Goal: Task Accomplishment & Management: Use online tool/utility

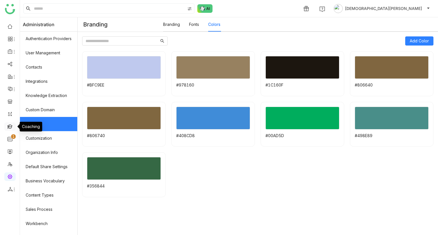
click at [8, 126] on link at bounding box center [9, 126] width 5 height 5
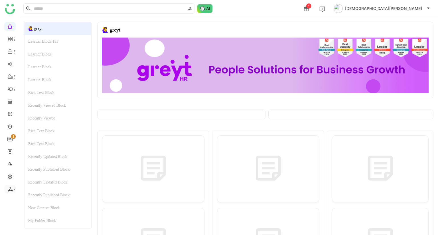
click at [10, 190] on icon at bounding box center [10, 189] width 5 height 5
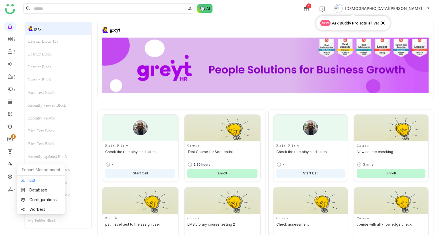
click at [32, 180] on link "List" at bounding box center [40, 181] width 39 height 4
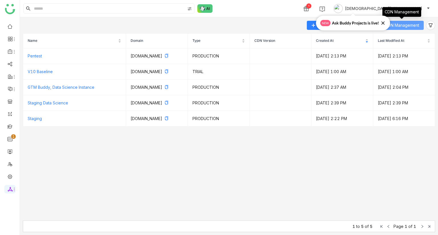
click at [409, 25] on span "CDN Management" at bounding box center [402, 25] width 34 height 6
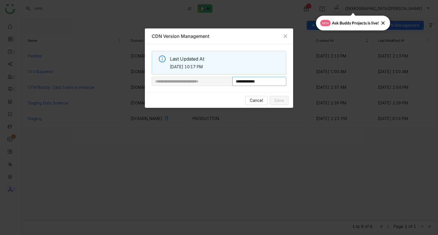
drag, startPoint x: 252, startPoint y: 82, endPoint x: 311, endPoint y: 77, distance: 59.2
click at [311, 77] on nz-modal-container "**********" at bounding box center [219, 117] width 438 height 235
paste input "**********"
type input "**********"
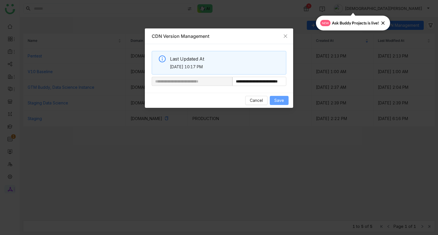
scroll to position [0, 0]
click at [277, 98] on span "Save" at bounding box center [279, 100] width 10 height 6
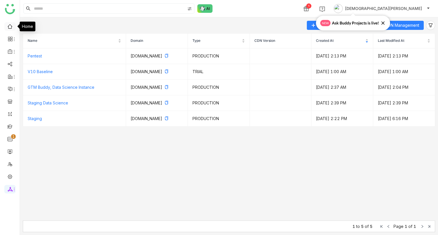
click at [9, 26] on link at bounding box center [9, 26] width 5 height 5
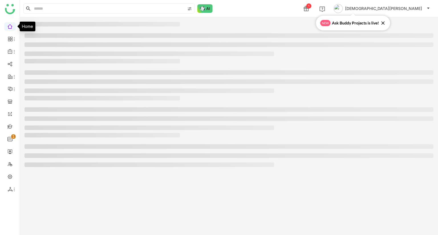
click at [9, 26] on link at bounding box center [9, 26] width 5 height 5
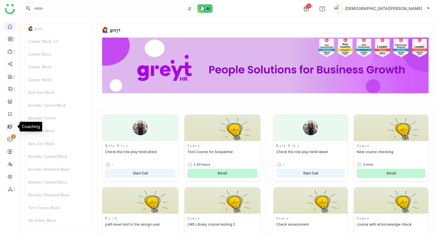
click at [7, 125] on link at bounding box center [9, 126] width 5 height 5
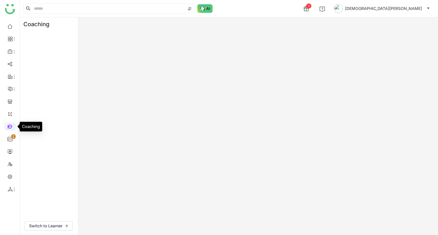
click at [7, 125] on link at bounding box center [9, 126] width 5 height 5
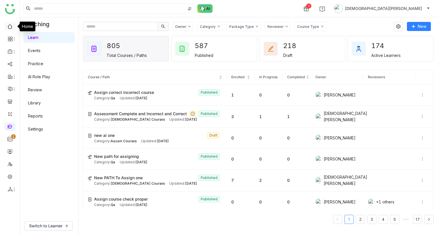
click at [11, 27] on link at bounding box center [9, 26] width 5 height 5
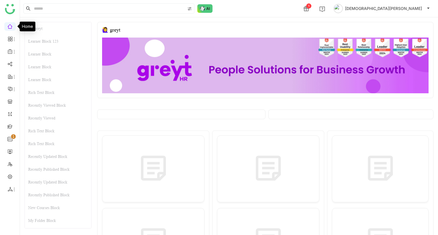
click at [48, 30] on div "🙋‍♀️ greyt" at bounding box center [58, 28] width 66 height 13
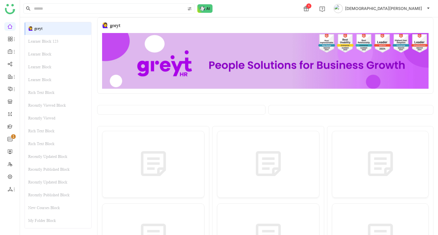
click at [42, 39] on div "Learner Block 123" at bounding box center [58, 41] width 66 height 13
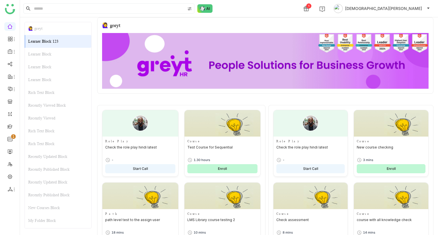
scroll to position [97, 0]
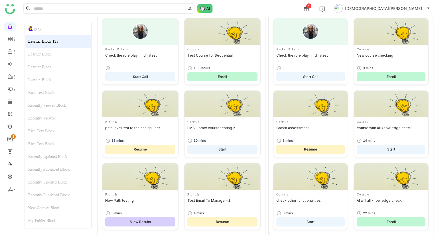
click at [46, 48] on div "Learner Block" at bounding box center [58, 54] width 66 height 13
click at [50, 64] on div "Learner Block" at bounding box center [58, 67] width 66 height 13
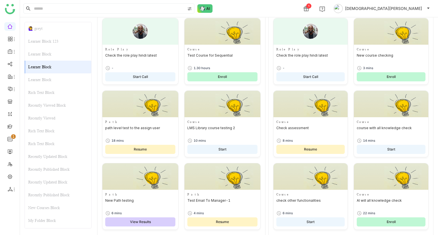
click at [52, 77] on div "Learner Block" at bounding box center [58, 80] width 66 height 13
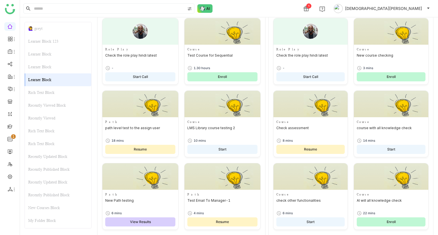
click at [52, 92] on div "Rich Text Block" at bounding box center [58, 92] width 66 height 13
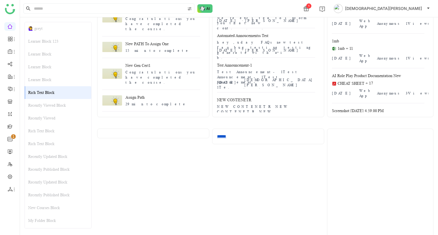
scroll to position [2604, 0]
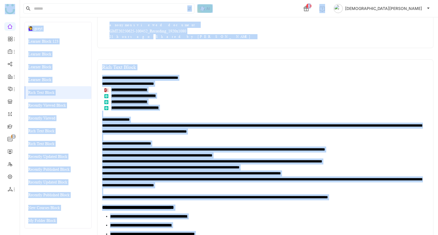
click at [264, 24] on li "Video Viewed GMT20250625-100452_Recording_1920x108 21 hours ago Shared by Vishn…" at bounding box center [263, 11] width 322 height 23
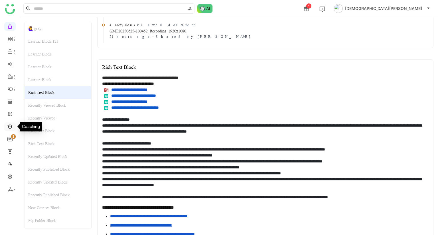
click at [11, 127] on link at bounding box center [9, 126] width 5 height 5
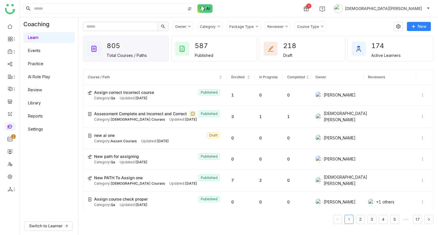
click at [47, 74] on link "AI Role Play" at bounding box center [39, 76] width 22 height 5
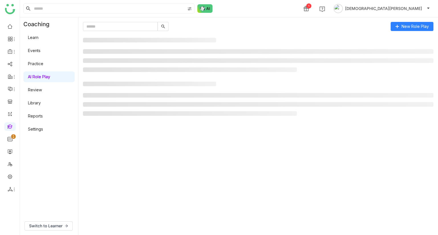
click at [47, 74] on link "AI Role Play" at bounding box center [39, 76] width 22 height 5
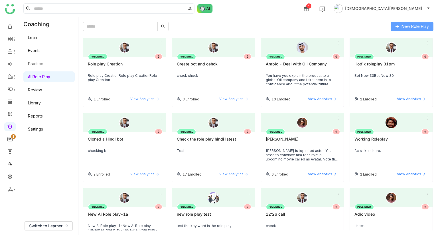
click at [419, 25] on span "New Role Play" at bounding box center [414, 26] width 27 height 6
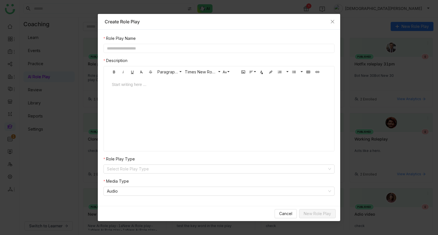
click at [138, 47] on input "text" at bounding box center [218, 48] width 231 height 9
click at [157, 189] on nz-select-item "Audio" at bounding box center [219, 191] width 224 height 9
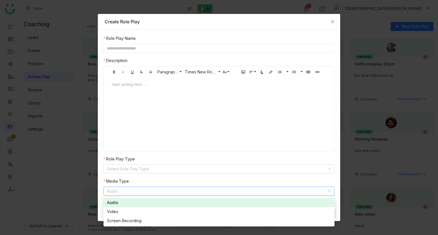
click at [176, 128] on div "Start writing here ..." at bounding box center [219, 105] width 226 height 57
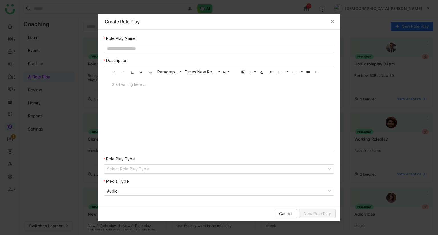
click at [157, 47] on input "text" at bounding box center [218, 48] width 231 height 9
type input "**********"
click at [142, 89] on div "To enrich screen reader interactions, please activate Accessibility in Grammarl…" at bounding box center [219, 90] width 226 height 17
click at [130, 170] on input at bounding box center [217, 169] width 220 height 9
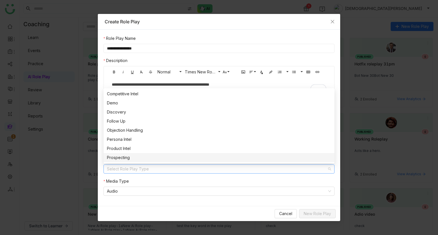
click at [138, 159] on div "Prospecting" at bounding box center [219, 158] width 224 height 6
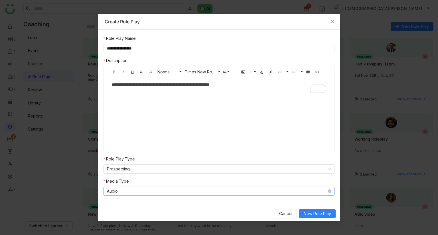
click at [247, 195] on nz-select-item "Audio" at bounding box center [219, 191] width 224 height 9
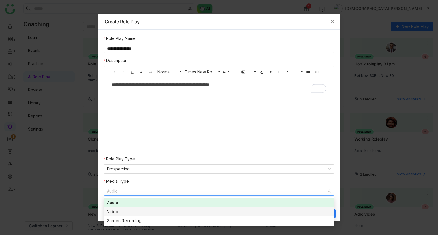
click at [164, 213] on div "Video" at bounding box center [219, 212] width 224 height 6
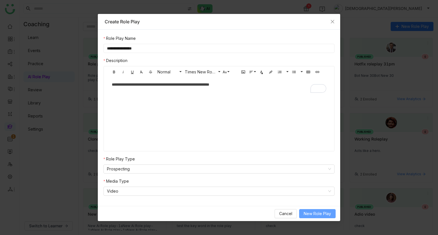
click at [316, 211] on span "New Role Play" at bounding box center [317, 214] width 27 height 6
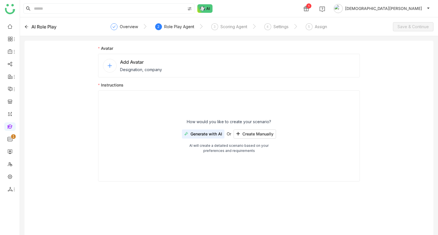
click at [38, 27] on div "AI Role Play" at bounding box center [43, 26] width 25 height 7
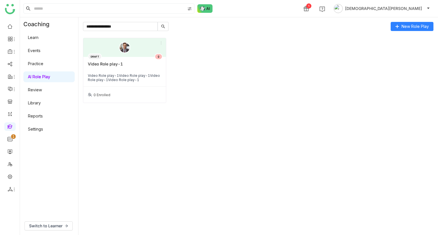
type input "**********"
click at [39, 128] on link "Settings" at bounding box center [35, 129] width 15 height 5
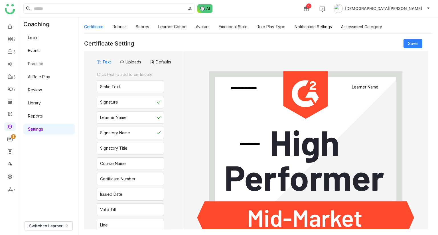
click at [39, 128] on link "Settings" at bounding box center [35, 129] width 15 height 5
click at [315, 26] on link "Notification Settings" at bounding box center [312, 26] width 37 height 5
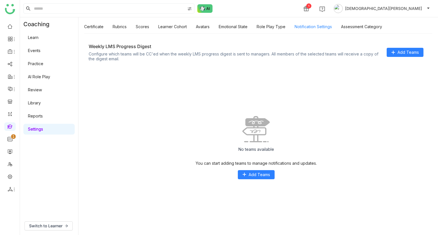
click at [315, 26] on link "Notification Settings" at bounding box center [312, 26] width 37 height 5
click at [283, 28] on link "Role Play Type" at bounding box center [270, 26] width 29 height 5
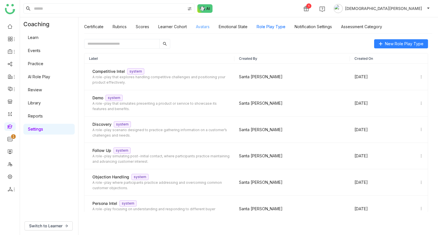
click at [198, 26] on link "Avatars" at bounding box center [203, 26] width 14 height 5
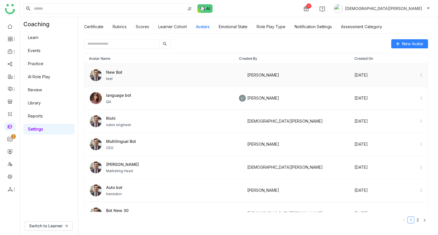
click at [153, 73] on div "New Bot test" at bounding box center [159, 75] width 141 height 14
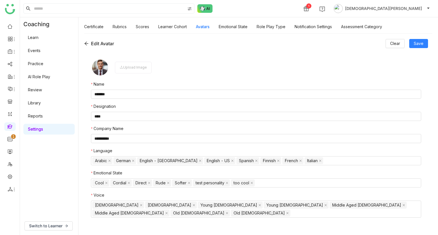
click at [87, 44] on icon at bounding box center [86, 43] width 5 height 5
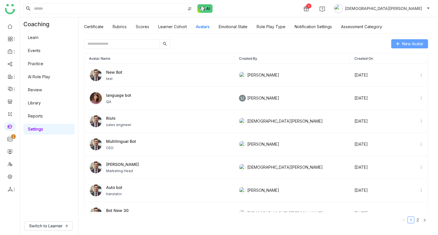
click at [409, 42] on span "New Avatar" at bounding box center [412, 44] width 21 height 6
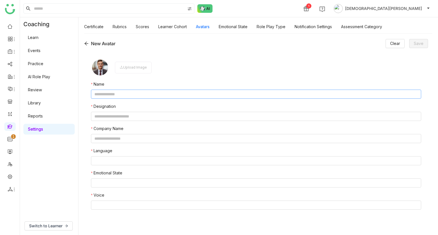
click at [129, 95] on input "text" at bounding box center [256, 94] width 330 height 9
type input "*"
click at [100, 95] on input "*********" at bounding box center [256, 94] width 330 height 9
click at [119, 95] on input "*********" at bounding box center [256, 94] width 330 height 9
type input "*********"
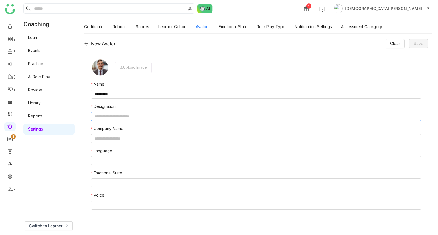
click at [110, 117] on input "text" at bounding box center [256, 116] width 330 height 9
type input "********"
click at [114, 139] on input "text" at bounding box center [256, 138] width 330 height 9
type input "**********"
click at [119, 118] on input "********" at bounding box center [256, 116] width 330 height 9
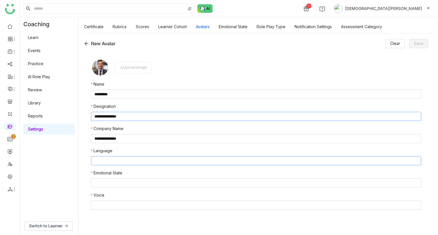
type input "**********"
click at [107, 163] on nz-select-top-control at bounding box center [256, 160] width 330 height 9
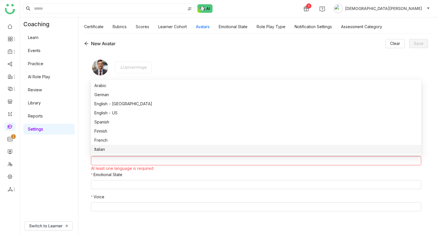
click at [110, 150] on div "Italian" at bounding box center [255, 149] width 323 height 6
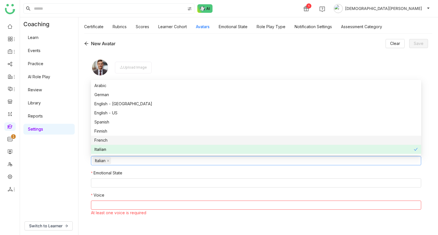
click at [114, 138] on div "French" at bounding box center [255, 140] width 323 height 6
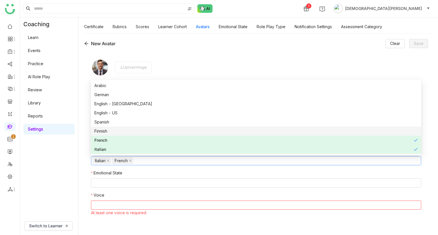
click at [116, 133] on div "Finnish" at bounding box center [255, 131] width 323 height 6
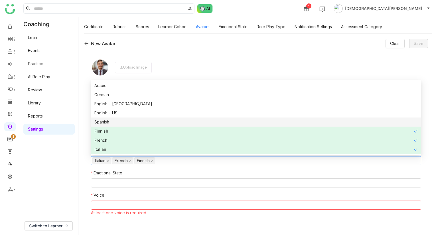
click at [119, 122] on div "Spanish" at bounding box center [255, 122] width 323 height 6
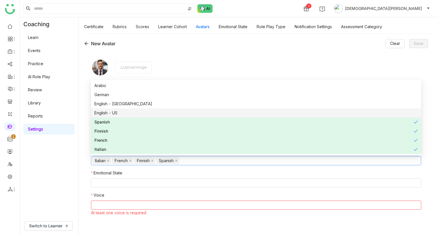
click at [125, 111] on div "English - US" at bounding box center [255, 113] width 323 height 6
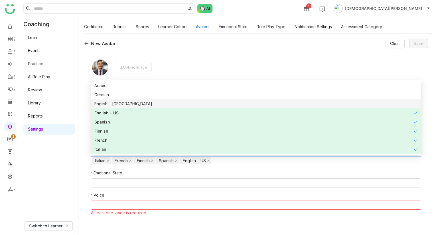
click at [130, 102] on div "English - India" at bounding box center [255, 104] width 323 height 6
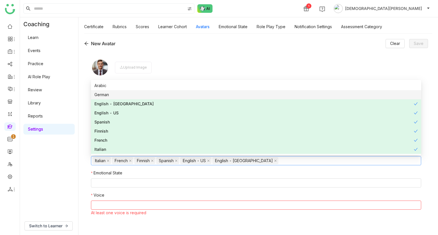
click at [136, 94] on div "German" at bounding box center [255, 95] width 323 height 6
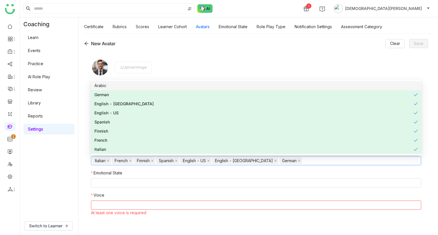
click at [148, 83] on div "Arabic" at bounding box center [255, 86] width 323 height 6
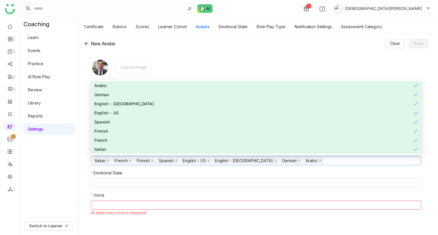
click at [204, 60] on nz-form-item "Upload Image" at bounding box center [256, 67] width 330 height 18
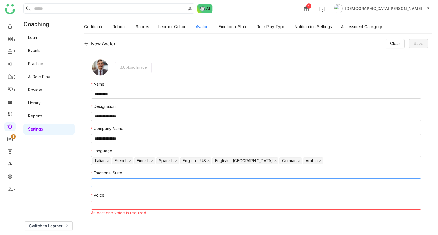
click at [127, 181] on nz-select-top-control at bounding box center [256, 183] width 330 height 9
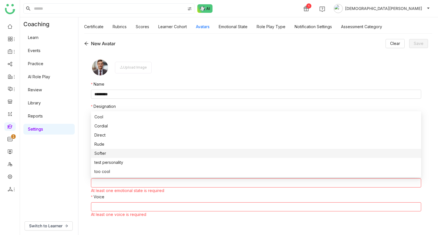
click at [120, 154] on div "Softer" at bounding box center [255, 153] width 323 height 6
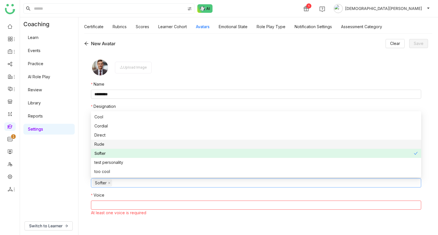
click at [126, 145] on div "Rude" at bounding box center [255, 144] width 323 height 6
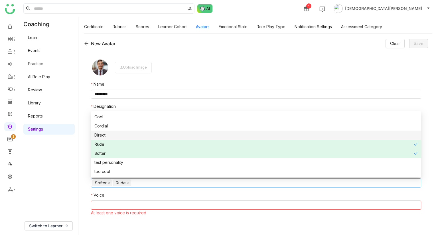
click at [135, 137] on div "Direct" at bounding box center [255, 135] width 323 height 6
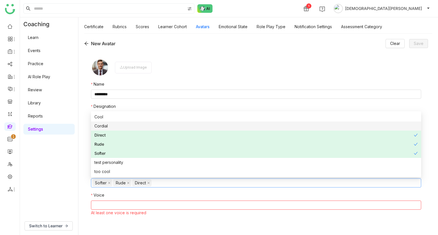
click at [145, 125] on div "Cordial" at bounding box center [255, 126] width 323 height 6
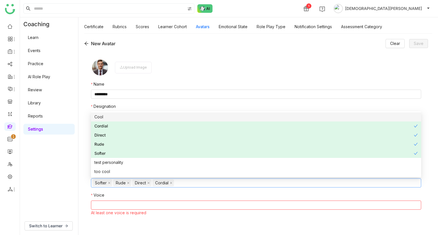
click at [153, 119] on div "Cool" at bounding box center [255, 117] width 323 height 6
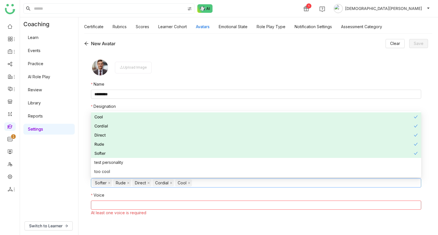
click at [76, 180] on div "Coaching Learn Events Practice AI Role Play Review Library Reports Settings" at bounding box center [49, 117] width 58 height 200
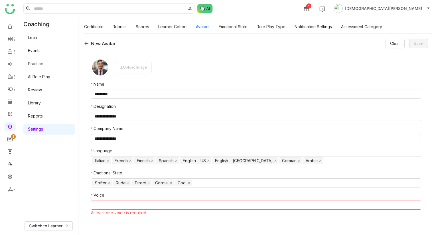
click at [108, 203] on nz-select-top-control at bounding box center [256, 205] width 330 height 9
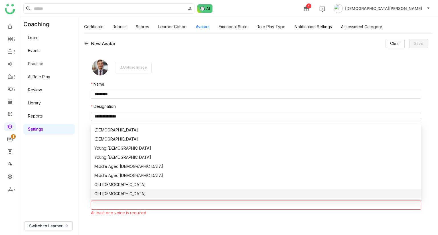
click at [113, 195] on div "Old Female" at bounding box center [255, 194] width 323 height 6
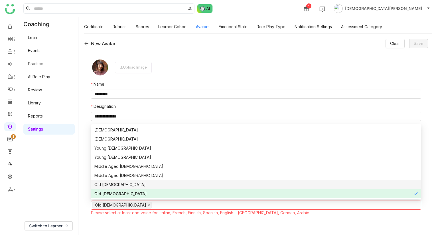
click at [117, 186] on div "Old Male" at bounding box center [255, 185] width 323 height 6
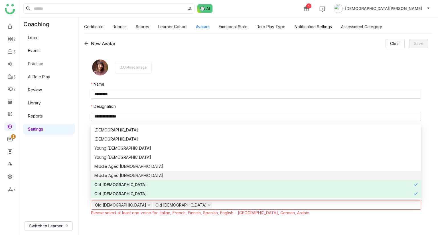
click at [124, 179] on div "Middle Aged Female" at bounding box center [255, 176] width 323 height 6
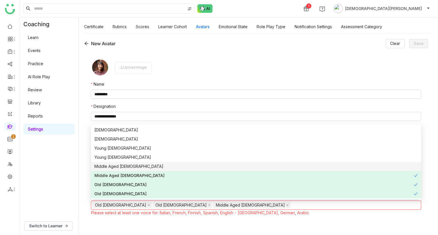
click at [134, 170] on div "Middle Aged Male" at bounding box center [255, 167] width 323 height 6
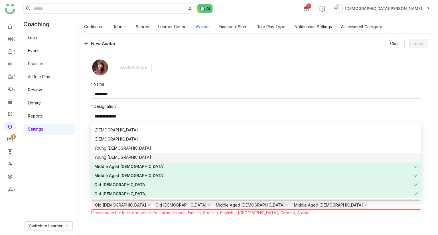
click at [140, 159] on div "Young Female" at bounding box center [255, 157] width 323 height 6
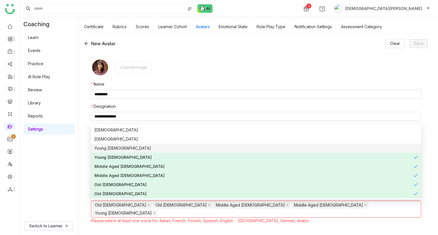
click at [148, 149] on div "Young Male" at bounding box center [255, 148] width 323 height 6
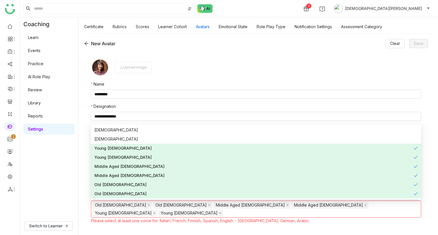
click at [155, 144] on nz-option-item "Young Male" at bounding box center [256, 148] width 330 height 9
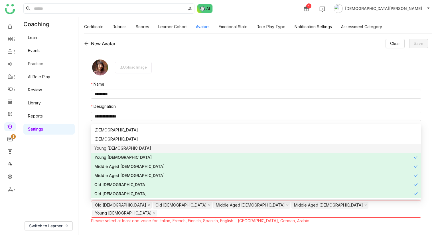
click at [151, 146] on div "Young Male" at bounding box center [255, 148] width 323 height 6
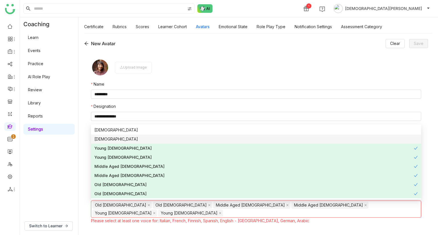
click at [156, 139] on div "Female" at bounding box center [255, 139] width 323 height 6
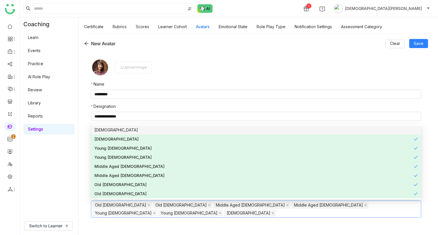
click at [147, 128] on div "Male" at bounding box center [255, 130] width 323 height 6
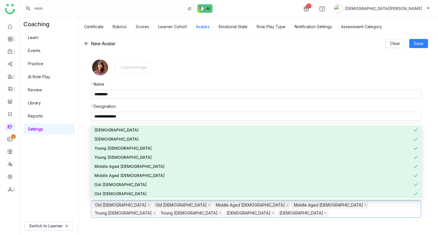
click at [92, 212] on form "**********" at bounding box center [256, 140] width 330 height 164
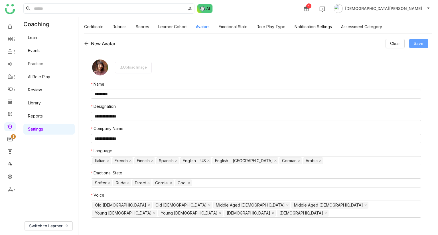
click at [423, 43] on button "Save" at bounding box center [418, 43] width 19 height 9
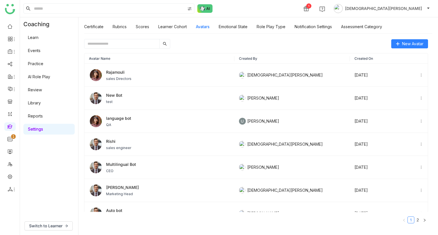
click at [50, 79] on link "AI Role Play" at bounding box center [39, 76] width 22 height 5
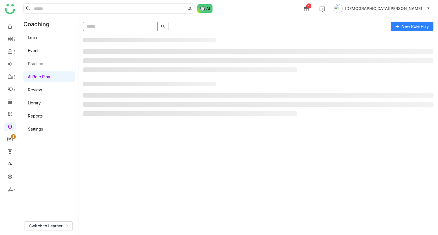
click at [108, 25] on input "text" at bounding box center [120, 26] width 75 height 9
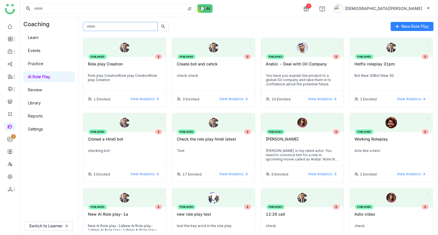
paste input "**********"
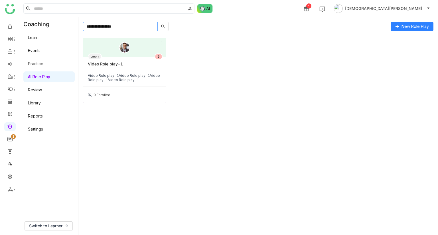
type input "**********"
click at [119, 59] on div "DRAFT Video Role play-1 Video Role play-1Video Role play-1Video Role play-1Vide…" at bounding box center [124, 72] width 83 height 30
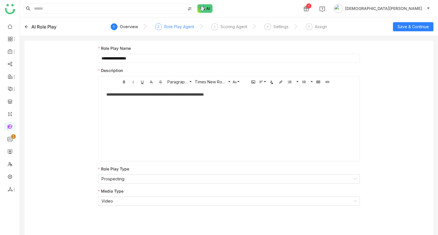
click at [168, 30] on div "Role Play Agent" at bounding box center [179, 26] width 30 height 7
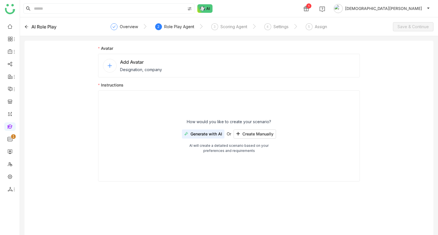
click at [137, 67] on span "Designation, company" at bounding box center [141, 70] width 42 height 6
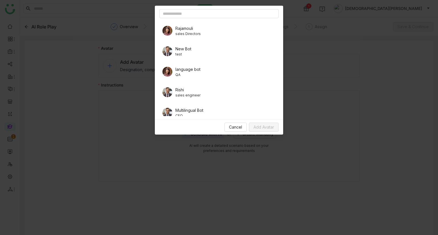
click at [189, 27] on span "Rajamouli" at bounding box center [187, 28] width 25 height 6
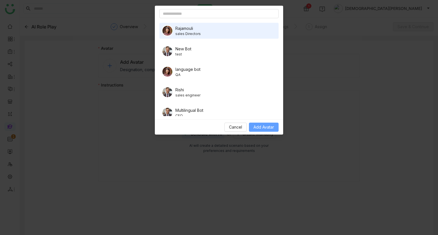
click at [261, 125] on span "Add Avatar" at bounding box center [263, 127] width 21 height 6
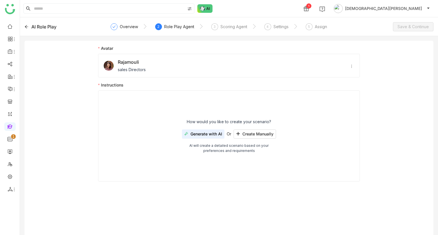
click at [214, 132] on span "Generate with AI" at bounding box center [206, 134] width 32 height 5
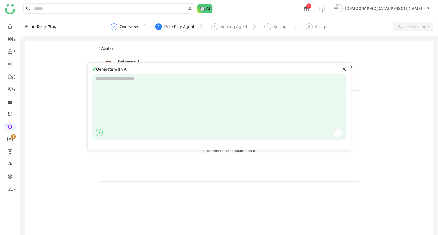
click at [200, 84] on textarea "To enrich screen reader interactions, please activate Accessibility in Grammarl…" at bounding box center [219, 107] width 254 height 66
type textarea "*"
type textarea "**********"
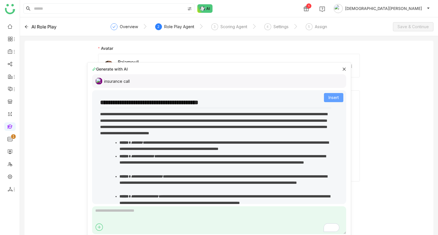
click at [328, 97] on span "Insert" at bounding box center [333, 98] width 10 height 6
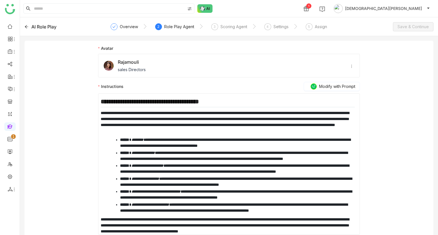
scroll to position [4, 0]
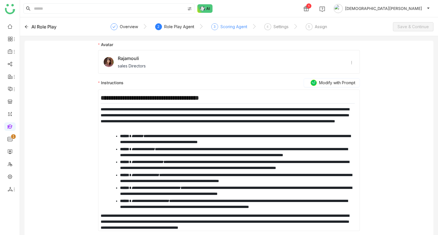
click at [225, 30] on div "3 Scoring Agent" at bounding box center [229, 28] width 36 height 10
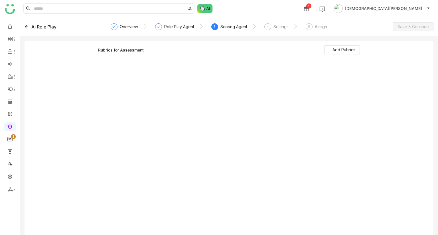
scroll to position [0, 0]
click at [341, 51] on span "+ Add Rubrics" at bounding box center [342, 50] width 27 height 6
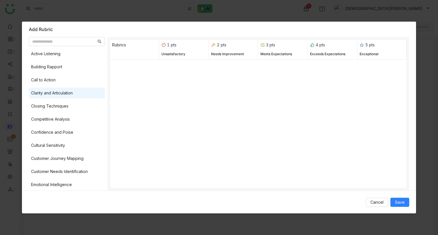
click at [66, 89] on div "Clarity and Articulation" at bounding box center [67, 93] width 76 height 11
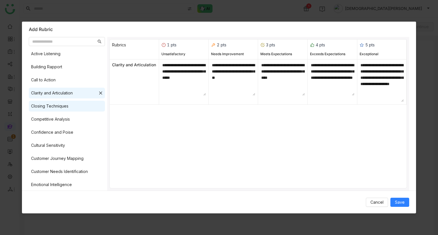
click at [56, 105] on div "Closing Techniques" at bounding box center [49, 106] width 37 height 6
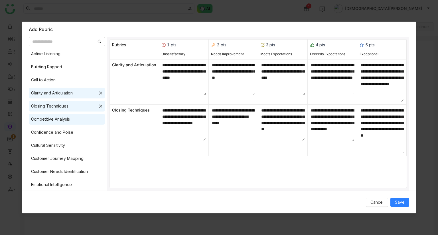
click at [54, 117] on div "Competitive Analysis" at bounding box center [50, 119] width 39 height 6
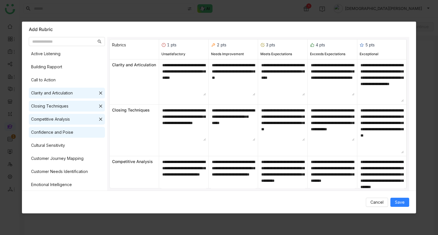
click at [54, 134] on div "Confidence and Poise" at bounding box center [52, 132] width 42 height 6
click at [55, 145] on div "Cultural Sensitivity" at bounding box center [48, 145] width 34 height 6
click at [398, 203] on span "Save" at bounding box center [400, 202] width 10 height 6
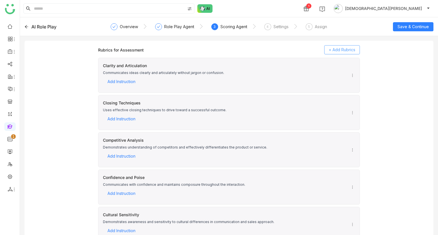
scroll to position [1, 0]
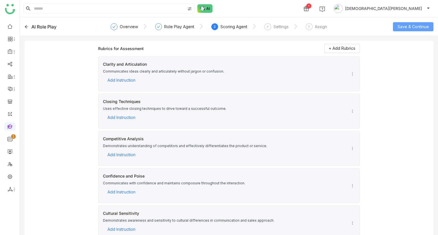
click at [416, 29] on span "Save & Continue" at bounding box center [412, 27] width 31 height 6
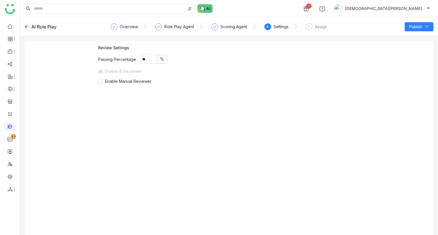
scroll to position [0, 0]
click at [109, 81] on span "Enable Manual Reviewer" at bounding box center [128, 81] width 51 height 5
click at [422, 27] on button "Publish" at bounding box center [418, 26] width 29 height 9
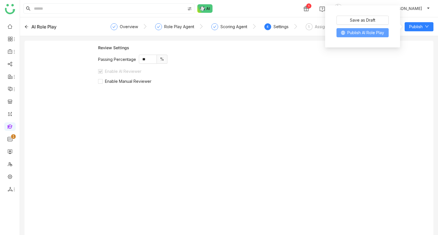
click at [364, 35] on span "Publish AI Role Play" at bounding box center [365, 33] width 37 height 6
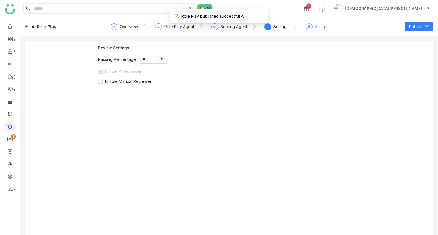
click at [315, 28] on div "Assign" at bounding box center [321, 26] width 12 height 7
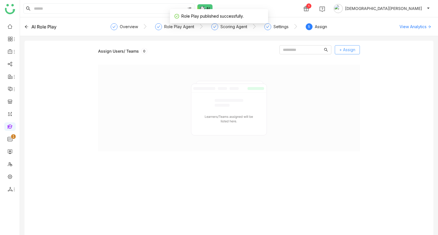
click at [349, 53] on button "+ Assign" at bounding box center [347, 49] width 25 height 9
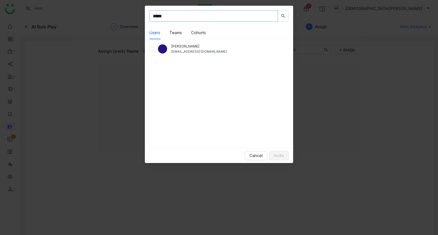
type input "*****"
click at [281, 156] on span "Invite" at bounding box center [279, 156] width 10 height 6
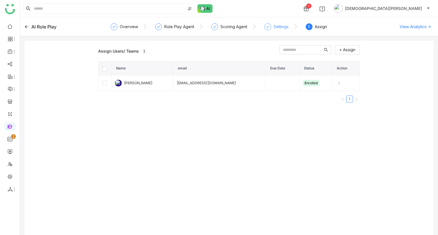
click at [271, 26] on div "Settings" at bounding box center [276, 28] width 24 height 10
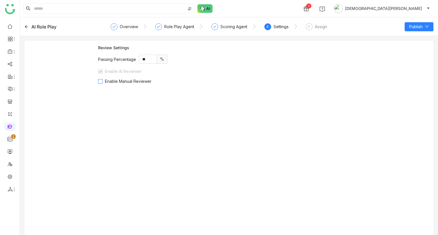
click at [123, 82] on span "Enable Manual Reviewer" at bounding box center [128, 81] width 51 height 5
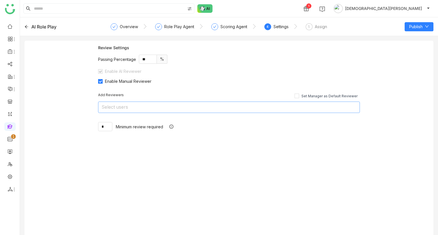
click at [117, 106] on nz-select-top-control "Select users" at bounding box center [229, 107] width 262 height 11
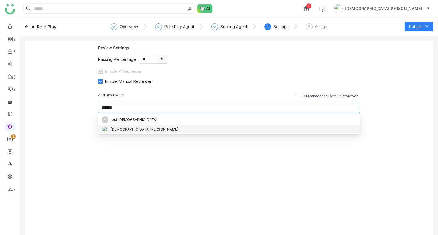
type input "******"
click at [116, 130] on div "[DEMOGRAPHIC_DATA][PERSON_NAME]" at bounding box center [145, 130] width 68 height 6
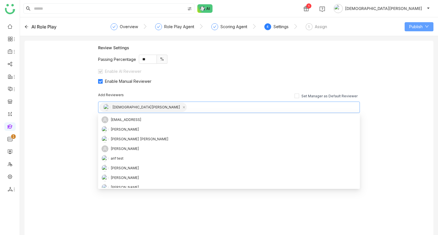
click at [414, 30] on span "Publish" at bounding box center [415, 27] width 13 height 6
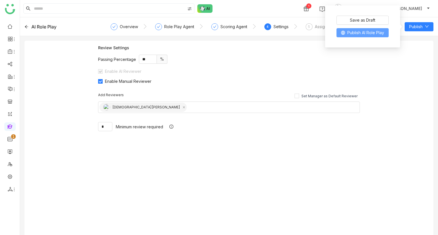
click at [372, 35] on span "Publish AI Role Play" at bounding box center [365, 33] width 37 height 6
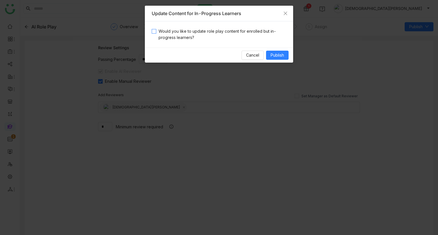
click at [210, 36] on span "Would you like to update role play content for enrolled but in-progress learner…" at bounding box center [221, 34] width 130 height 13
click at [278, 51] on button "Publish" at bounding box center [277, 55] width 23 height 9
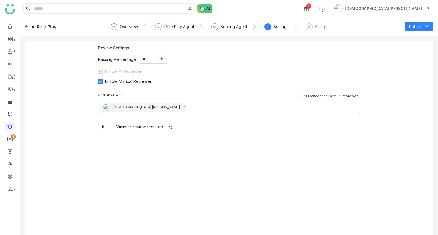
click at [26, 26] on icon at bounding box center [27, 27] width 4 height 4
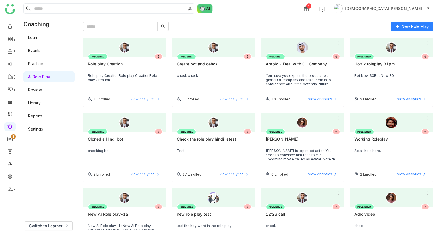
click at [42, 90] on link "Review" at bounding box center [35, 89] width 14 height 5
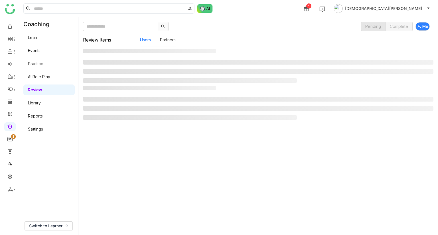
click at [42, 90] on link "Review" at bounding box center [35, 89] width 14 height 5
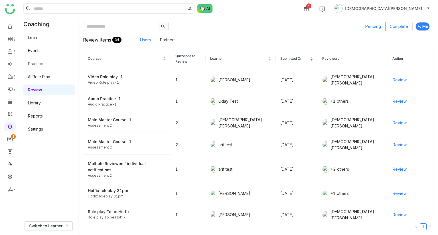
click at [404, 23] on label "Complete" at bounding box center [398, 26] width 27 height 9
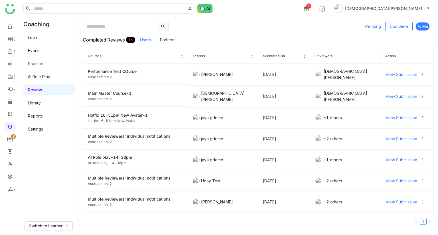
click at [372, 24] on span "Pending" at bounding box center [373, 26] width 16 height 5
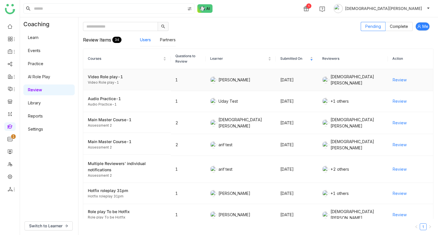
click at [396, 78] on span "Review" at bounding box center [399, 80] width 14 height 6
click at [34, 86] on link "Library" at bounding box center [39, 84] width 37 height 4
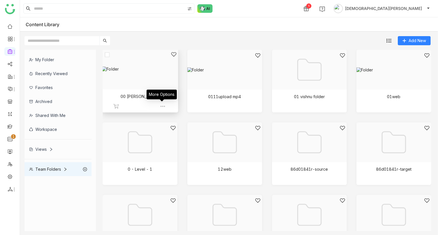
click at [162, 106] on img at bounding box center [163, 107] width 6 height 6
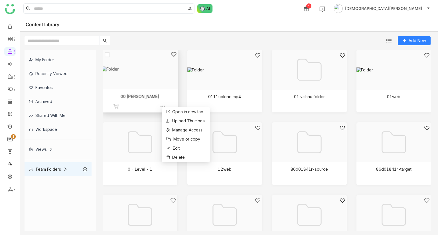
click at [131, 73] on div at bounding box center [138, 76] width 66 height 49
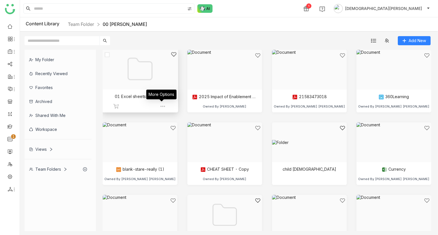
click at [162, 106] on img at bounding box center [163, 107] width 6 height 6
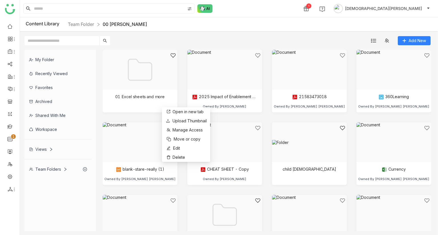
click at [41, 150] on div "Views" at bounding box center [41, 149] width 24 height 5
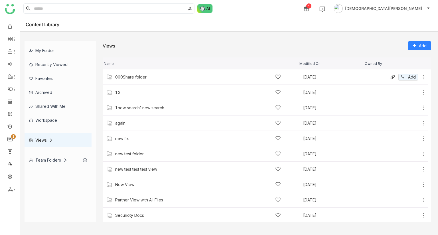
click at [421, 76] on icon at bounding box center [424, 77] width 6 height 6
click at [319, 35] on div at bounding box center [227, 34] width 415 height 5
click at [123, 75] on div "000Share folder" at bounding box center [130, 77] width 31 height 5
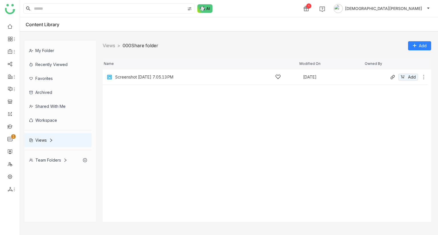
click at [425, 78] on icon at bounding box center [424, 77] width 6 height 6
click at [112, 45] on link "Views" at bounding box center [109, 46] width 13 height 6
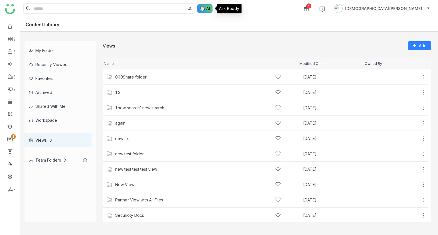
click at [204, 7] on img at bounding box center [204, 8] width 15 height 9
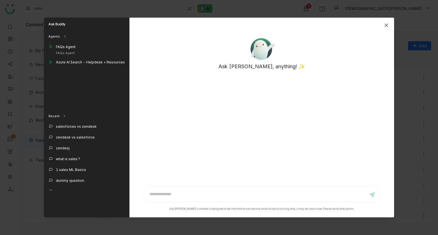
click at [391, 24] on span "Close" at bounding box center [385, 25] width 15 height 15
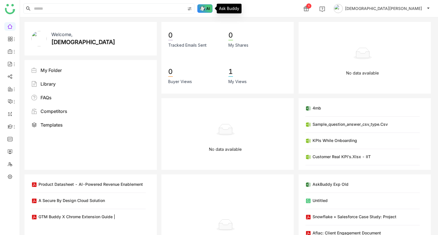
click at [206, 6] on img at bounding box center [204, 8] width 15 height 9
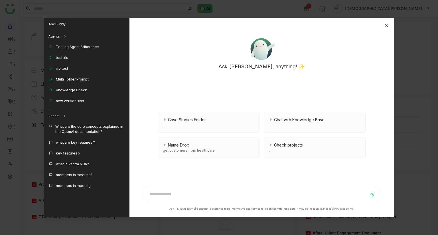
drag, startPoint x: 386, startPoint y: 26, endPoint x: 150, endPoint y: 11, distance: 235.6
click at [150, 11] on nz-modal-container "Ask Buddy Agents Testing Agent Adherence test xls rfp test Multi Folder Prompt …" at bounding box center [219, 117] width 438 height 235
click at [384, 22] on span "Close" at bounding box center [385, 25] width 15 height 15
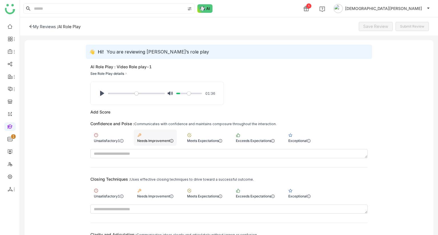
click at [150, 135] on div "Needs Improvement" at bounding box center [155, 138] width 43 height 16
click at [214, 195] on div "Meets Expectations" at bounding box center [204, 196] width 35 height 4
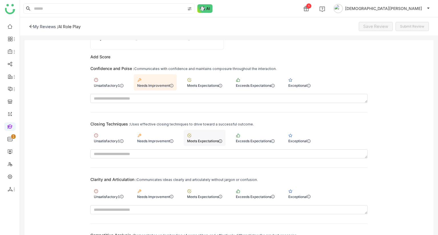
scroll to position [57, 0]
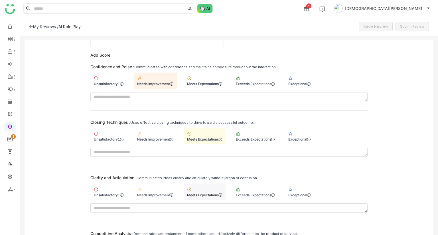
click at [208, 184] on div "Meets Expectations" at bounding box center [205, 192] width 42 height 16
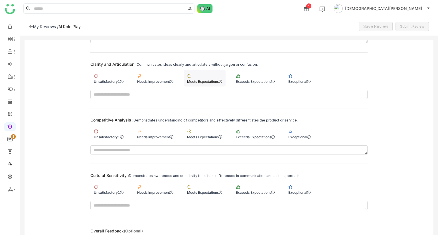
scroll to position [185, 0]
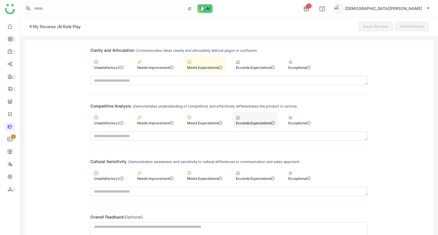
click at [249, 122] on div "Exceeds Expectations" at bounding box center [255, 123] width 39 height 4
click at [198, 177] on div "Meets Expectations" at bounding box center [204, 179] width 35 height 4
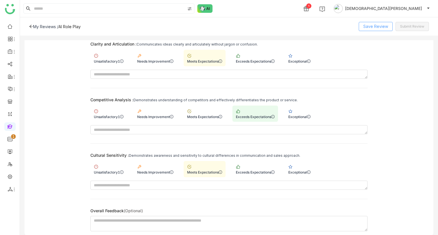
click at [375, 26] on span "Save Review" at bounding box center [375, 26] width 25 height 6
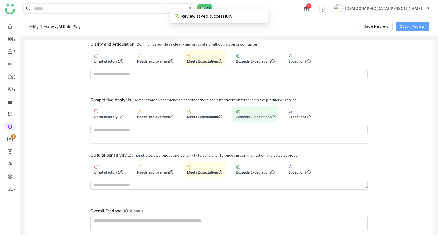
click at [415, 25] on span "Submit Review" at bounding box center [412, 26] width 24 height 5
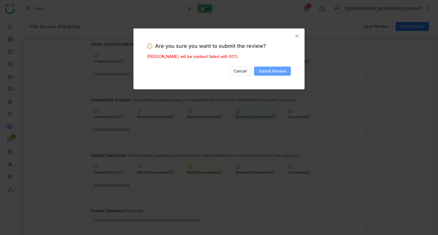
click at [286, 69] on button "Submit Review" at bounding box center [272, 71] width 37 height 9
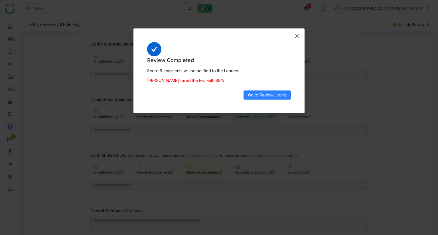
click at [294, 36] on span "Close" at bounding box center [296, 35] width 15 height 15
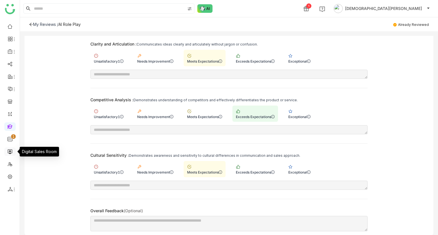
click at [10, 153] on link at bounding box center [9, 151] width 5 height 5
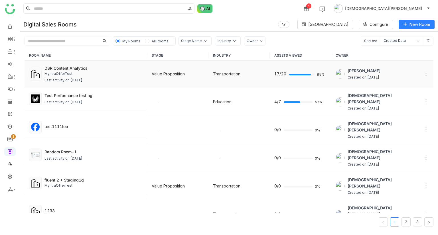
click at [104, 76] on div "MyntraOfferTest" at bounding box center [93, 73] width 98 height 5
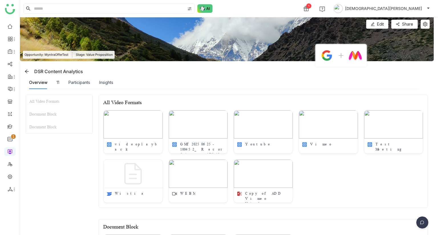
click at [111, 86] on div "Insights" at bounding box center [106, 82] width 14 height 13
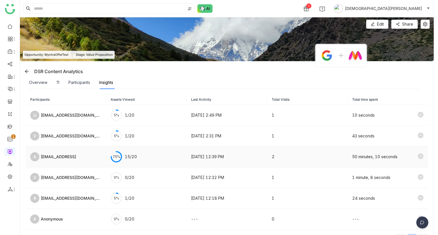
click at [76, 156] on div "allvishnwwuv@gtmbuwwddy.ai" at bounding box center [58, 157] width 35 height 6
click at [417, 156] on icon at bounding box center [420, 157] width 6 height 6
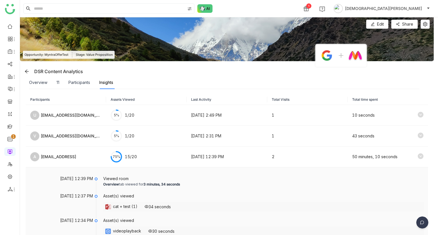
scroll to position [53, 0]
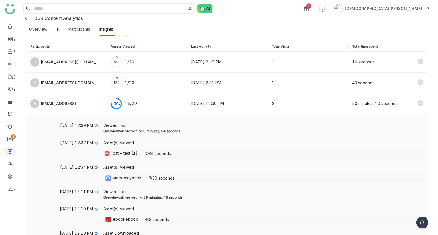
click at [121, 179] on div "videoplayback" at bounding box center [127, 178] width 28 height 7
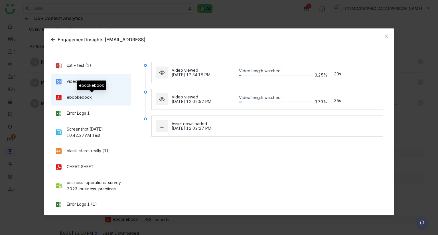
click at [82, 95] on div "ebookebook" at bounding box center [79, 97] width 25 height 6
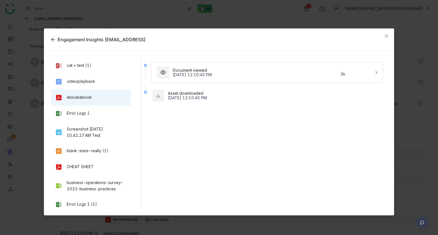
click at [259, 70] on div "Document viewed" at bounding box center [237, 70] width 129 height 5
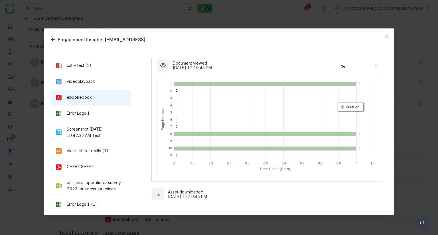
scroll to position [0, 0]
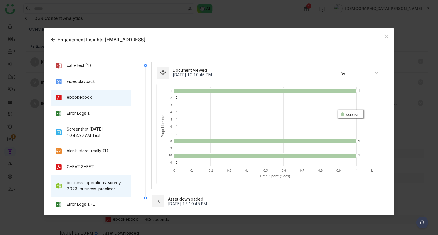
click at [123, 176] on div "business-operations-survey-2023-business-practices" at bounding box center [91, 186] width 80 height 22
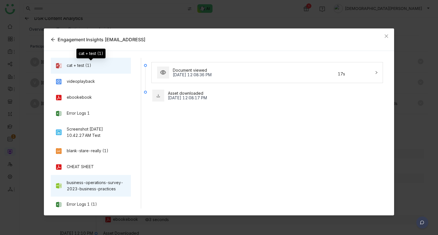
click at [77, 69] on div "cat + test (1)" at bounding box center [79, 65] width 25 height 7
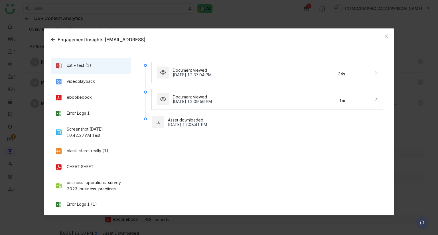
click at [204, 79] on div "Document viewed Oct 9, 2025, 12:37:04 PM 34s" at bounding box center [263, 73] width 215 height 14
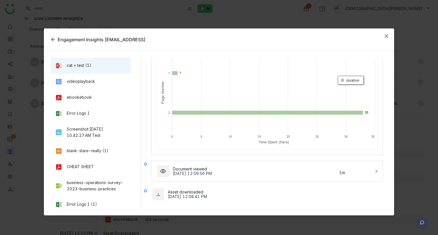
click at [390, 38] on span "Close" at bounding box center [385, 35] width 15 height 15
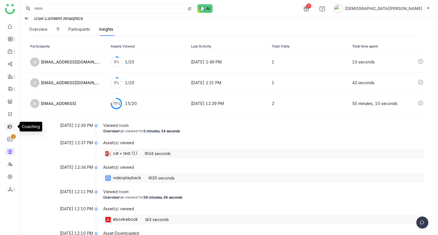
click at [10, 127] on link at bounding box center [9, 126] width 5 height 5
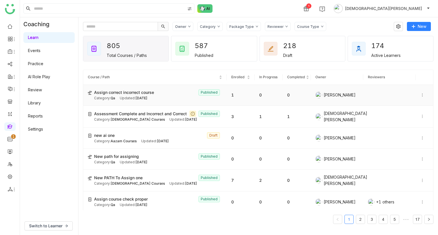
click at [145, 92] on span "Assign correct incorrect course" at bounding box center [124, 92] width 60 height 6
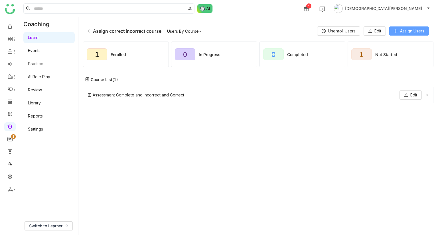
click at [406, 32] on span "Assign Users" at bounding box center [412, 31] width 24 height 6
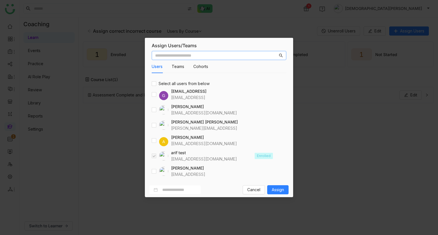
click at [197, 56] on input "text" at bounding box center [216, 55] width 123 height 6
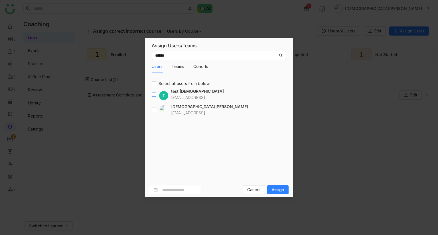
type input "******"
click at [278, 190] on span "Assign" at bounding box center [278, 190] width 12 height 6
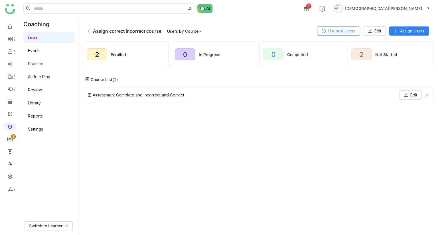
click at [341, 31] on span "Unenroll Users" at bounding box center [342, 31] width 28 height 6
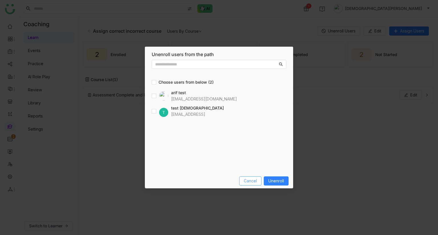
click at [256, 181] on span "Cancel" at bounding box center [250, 181] width 13 height 6
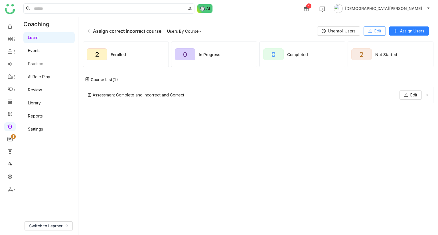
click at [376, 33] on span "Edit" at bounding box center [377, 31] width 7 height 6
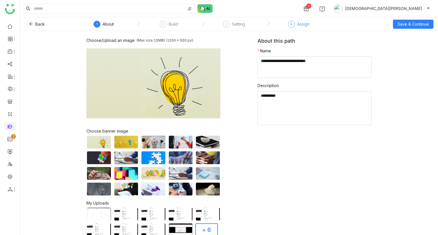
click at [297, 24] on div "Assign" at bounding box center [303, 24] width 12 height 7
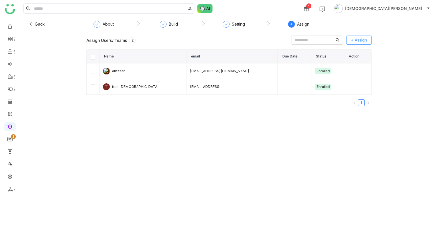
click at [356, 40] on span "+ Assign" at bounding box center [359, 40] width 16 height 6
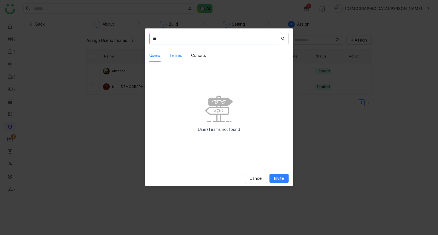
type input "*"
type input "******"
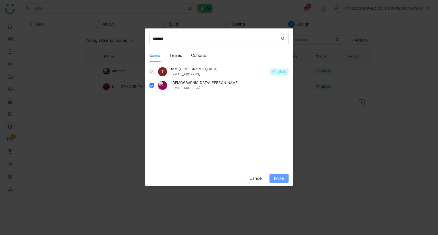
click at [278, 182] on button "Invite" at bounding box center [278, 178] width 19 height 9
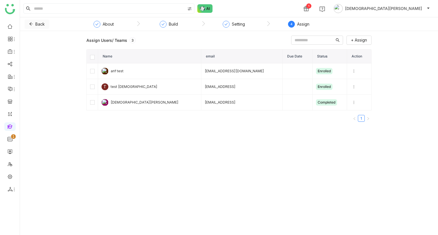
click at [32, 21] on button "Back" at bounding box center [37, 24] width 25 height 9
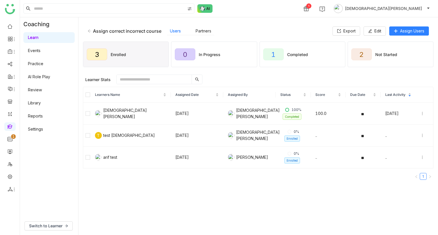
click at [91, 32] on icon at bounding box center [89, 31] width 4 height 4
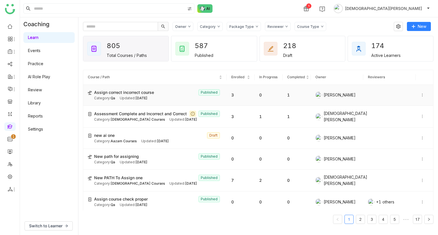
click at [420, 96] on icon at bounding box center [422, 95] width 4 height 4
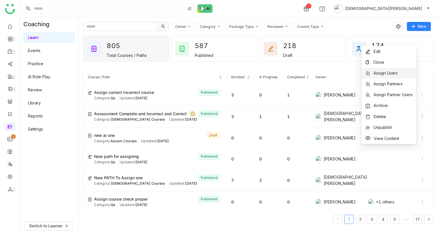
click at [388, 74] on span "Assign Users" at bounding box center [385, 73] width 24 height 5
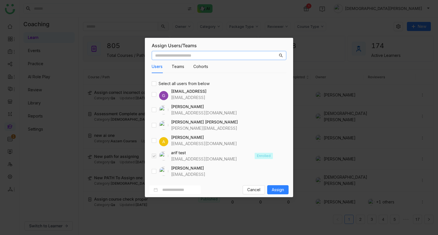
click at [202, 56] on input "text" at bounding box center [216, 55] width 123 height 6
click at [276, 190] on span "Assign" at bounding box center [278, 190] width 12 height 6
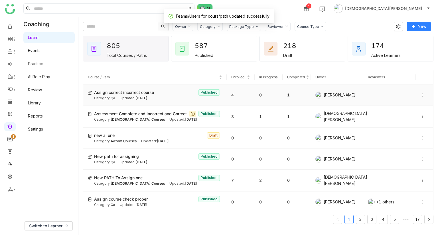
click at [420, 97] on icon at bounding box center [422, 95] width 4 height 4
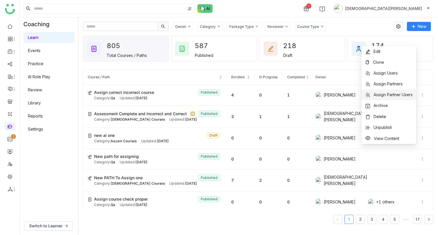
click at [391, 96] on span "Assign Partner Users" at bounding box center [392, 94] width 39 height 5
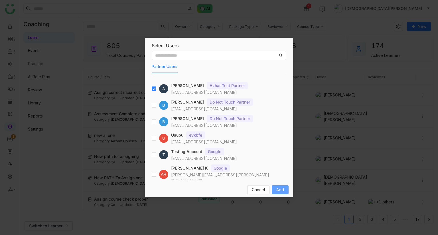
click at [278, 187] on span "Add" at bounding box center [280, 190] width 8 height 6
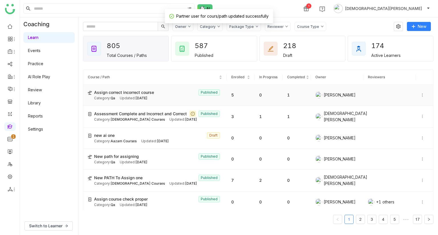
click at [420, 95] on icon at bounding box center [422, 95] width 4 height 4
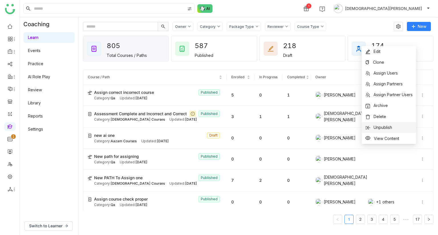
click at [379, 127] on span "Unpublish" at bounding box center [382, 127] width 19 height 5
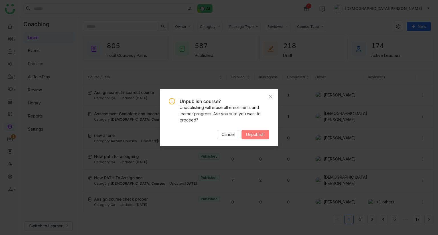
click at [253, 135] on span "Unpublish" at bounding box center [255, 135] width 19 height 6
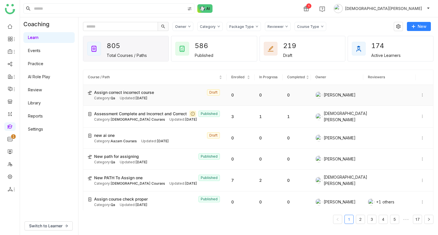
click at [422, 95] on icon at bounding box center [422, 95] width 1 height 3
click at [405, 79] on span "Publish" at bounding box center [405, 78] width 13 height 5
click at [420, 95] on icon at bounding box center [422, 95] width 4 height 4
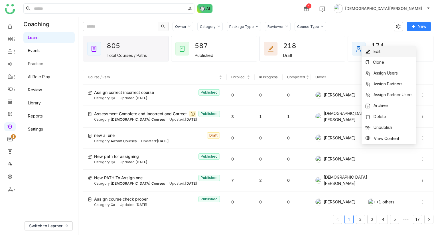
click at [386, 54] on li "Edit" at bounding box center [388, 51] width 54 height 11
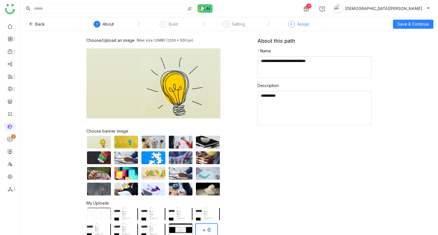
click at [293, 25] on div "4" at bounding box center [291, 24] width 7 height 7
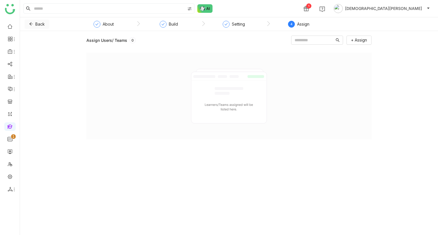
click at [35, 21] on span "Back" at bounding box center [39, 24] width 9 height 6
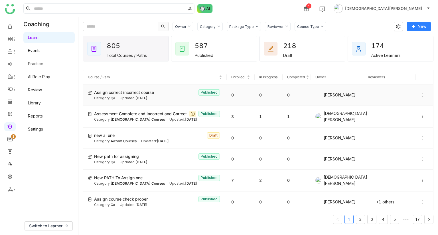
click at [420, 95] on icon at bounding box center [422, 95] width 4 height 4
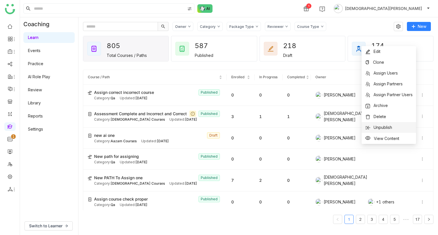
click at [391, 124] on li "Unpublish" at bounding box center [388, 127] width 54 height 11
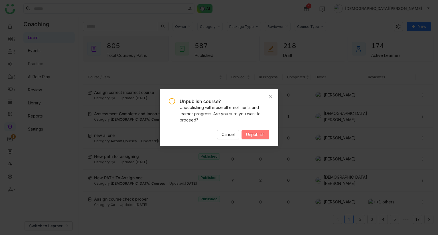
click at [257, 134] on span "Unpublish" at bounding box center [255, 135] width 19 height 6
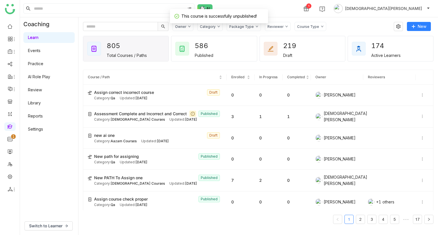
click at [170, 97] on div "Category: Qa Updated: Oct 10, 2025" at bounding box center [158, 98] width 128 height 5
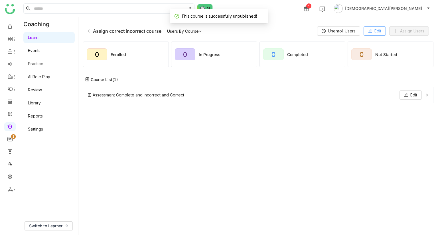
click at [378, 28] on span "Edit" at bounding box center [377, 31] width 7 height 6
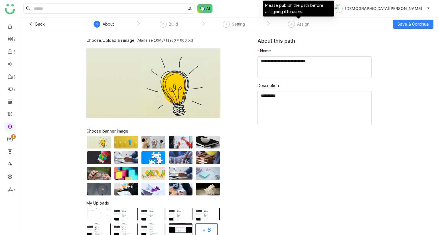
click at [297, 26] on div "Assign" at bounding box center [303, 24] width 12 height 7
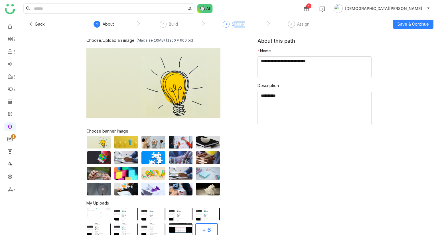
drag, startPoint x: 284, startPoint y: 27, endPoint x: 233, endPoint y: 24, distance: 51.6
click at [233, 24] on nz-steps "` 1 About ` 2 Build ` 3 Setting ` 4 Assign" at bounding box center [203, 24] width 256 height 14
click at [233, 24] on div "Setting" at bounding box center [238, 24] width 13 height 7
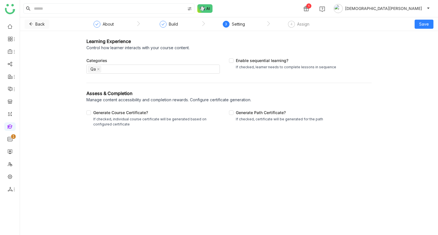
click at [33, 26] on button "Back" at bounding box center [37, 24] width 25 height 9
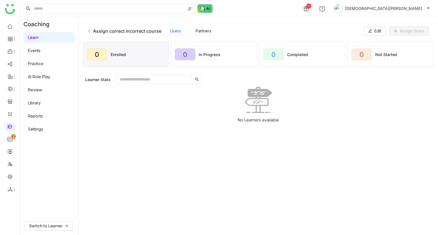
click at [40, 128] on link "Settings" at bounding box center [35, 129] width 15 height 5
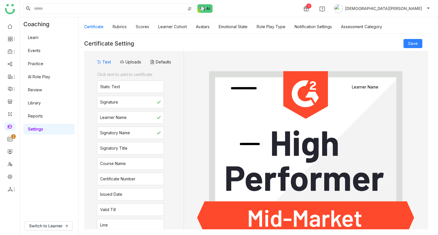
click at [40, 48] on link "Events" at bounding box center [34, 50] width 13 height 5
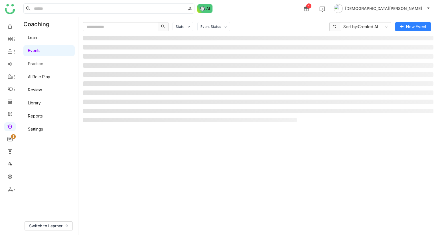
click at [40, 53] on link "Events" at bounding box center [34, 50] width 13 height 5
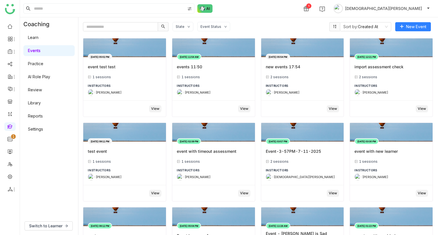
click at [38, 40] on link "Learn" at bounding box center [33, 37] width 11 height 5
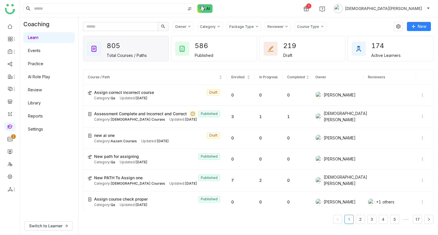
click at [49, 78] on link "AI Role Play" at bounding box center [39, 76] width 22 height 5
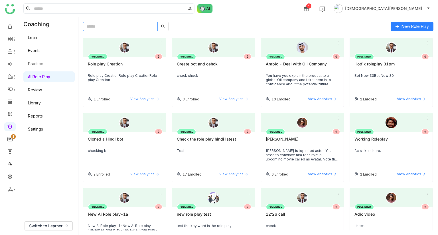
click at [103, 28] on input "text" at bounding box center [120, 26] width 75 height 9
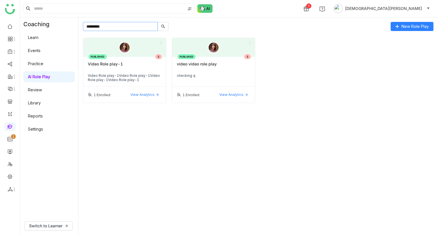
type input "*********"
click at [116, 62] on div "Video Role play-1" at bounding box center [125, 67] width 74 height 10
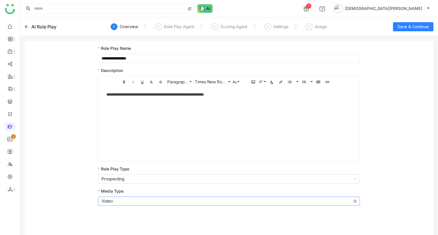
click at [131, 201] on nz-select-item "Video" at bounding box center [228, 201] width 255 height 9
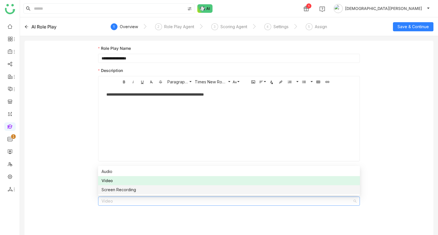
click at [127, 191] on div "Screen Recording" at bounding box center [228, 190] width 255 height 6
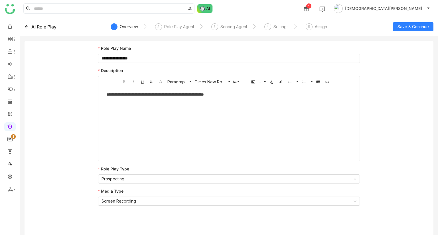
click at [177, 62] on input "**********" at bounding box center [229, 58] width 262 height 9
type input "**********"
click at [414, 29] on span "Save & Continue" at bounding box center [412, 27] width 31 height 6
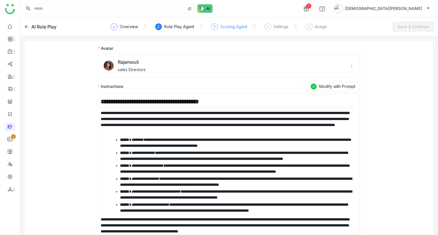
click at [221, 27] on div "Scoring Agent" at bounding box center [233, 26] width 27 height 7
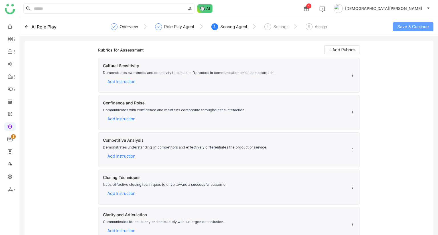
click at [412, 25] on span "Save & Continue" at bounding box center [412, 27] width 31 height 6
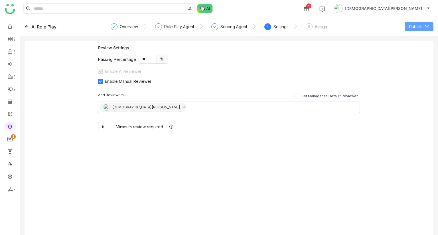
click at [420, 26] on span "Publish" at bounding box center [415, 27] width 13 height 6
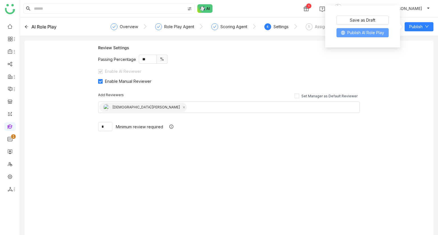
click at [353, 32] on span "Publish AI Role Play" at bounding box center [365, 33] width 37 height 6
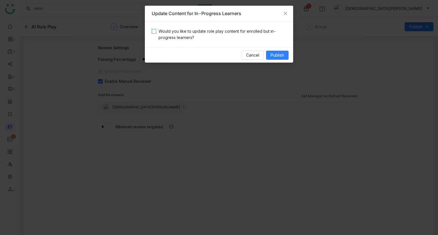
click at [213, 33] on span "Would you like to update role play content for enrolled but in-progress learner…" at bounding box center [221, 34] width 130 height 13
click at [270, 52] on button "Publish" at bounding box center [277, 55] width 23 height 9
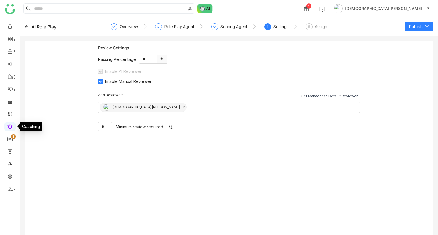
click at [10, 129] on link at bounding box center [9, 126] width 5 height 5
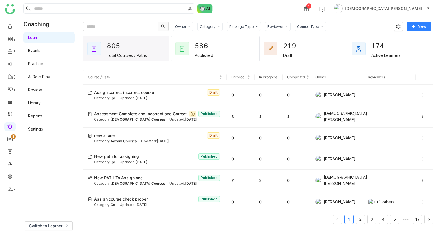
click at [42, 87] on link "Review" at bounding box center [35, 89] width 14 height 5
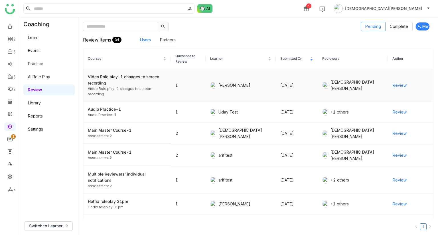
click at [394, 83] on span "Review" at bounding box center [399, 85] width 14 height 6
click at [42, 118] on link "Call Intelligence" at bounding box center [40, 119] width 38 height 4
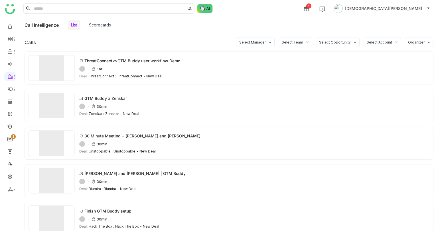
click at [103, 23] on link "Scorecards" at bounding box center [100, 25] width 22 height 5
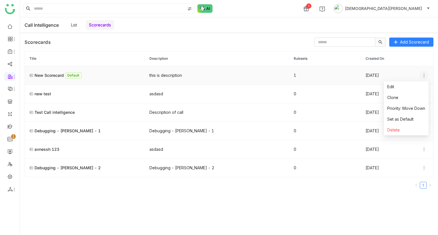
click at [423, 77] on icon at bounding box center [423, 75] width 5 height 5
click at [420, 111] on span "Priority: Move Down" at bounding box center [406, 108] width 38 height 6
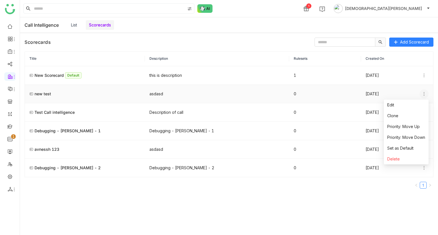
click at [423, 93] on icon at bounding box center [423, 94] width 5 height 5
click at [406, 136] on span "Priority: Move Down" at bounding box center [406, 138] width 38 height 6
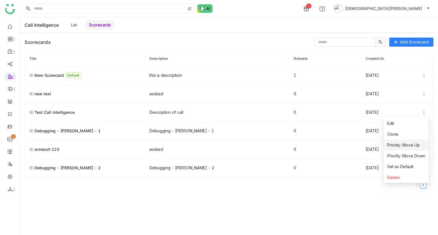
click at [413, 145] on span "Priority: Move Up" at bounding box center [403, 145] width 32 height 6
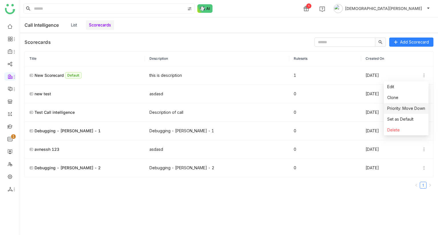
click at [408, 111] on span "Priority: Move Down" at bounding box center [406, 108] width 38 height 6
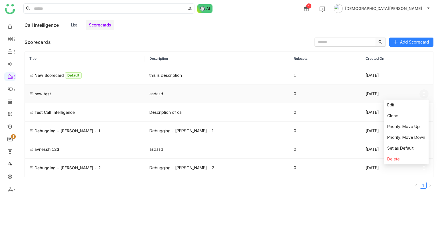
click at [423, 96] on button at bounding box center [423, 93] width 9 height 9
click at [404, 137] on span "Priority: Move Down" at bounding box center [406, 138] width 38 height 6
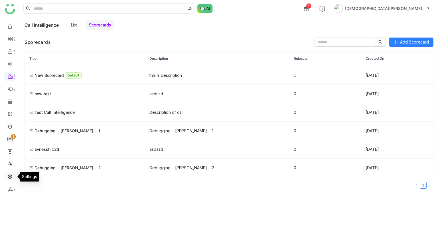
click at [9, 178] on link at bounding box center [9, 176] width 5 height 5
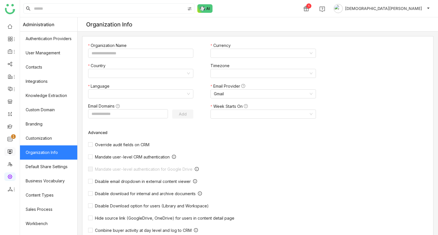
type input "*******"
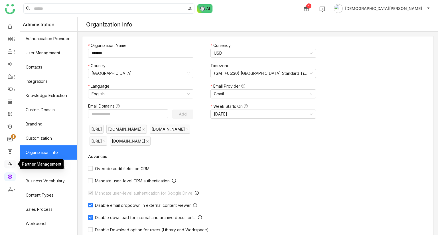
click at [9, 162] on link at bounding box center [9, 164] width 5 height 5
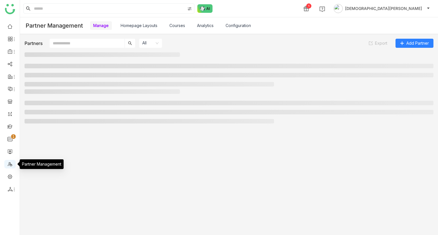
click at [9, 162] on link at bounding box center [9, 164] width 5 height 5
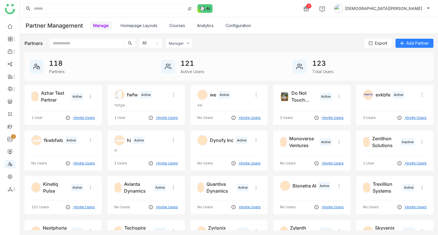
click at [242, 25] on link "Configuration" at bounding box center [237, 25] width 25 height 5
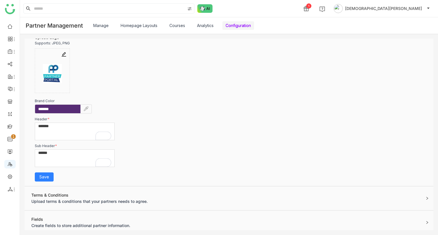
scroll to position [80, 0]
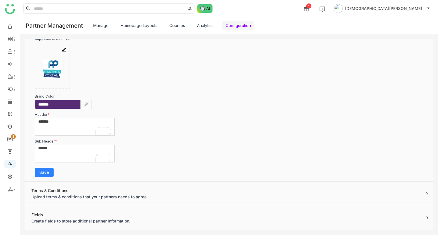
click at [114, 220] on div "Create fields to store additional partner information." at bounding box center [80, 221] width 99 height 6
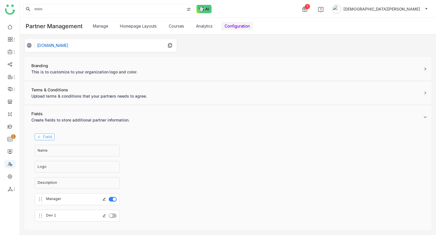
scroll to position [17, 0]
click at [42, 137] on button "Field" at bounding box center [45, 137] width 20 height 7
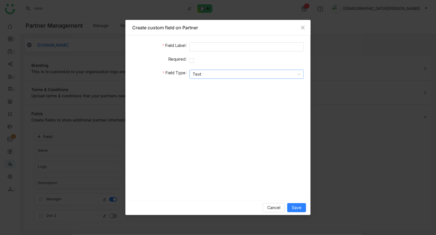
click at [226, 75] on nz-select-item "Text" at bounding box center [246, 74] width 107 height 9
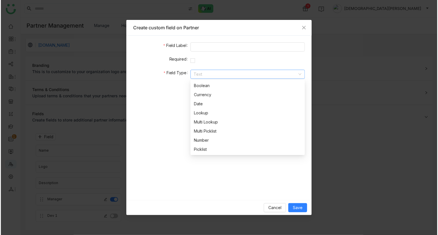
scroll to position [27, 0]
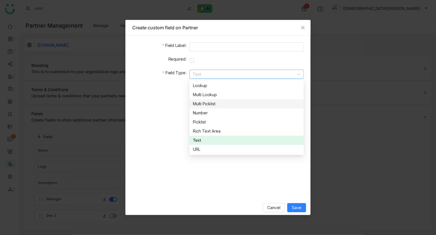
click at [209, 105] on div "Multi Picklist" at bounding box center [246, 104] width 107 height 6
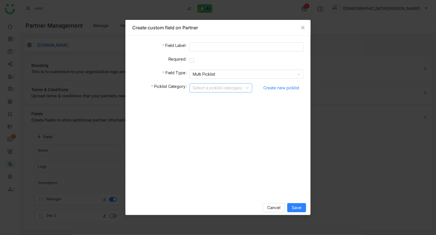
click at [213, 86] on input at bounding box center [219, 88] width 52 height 9
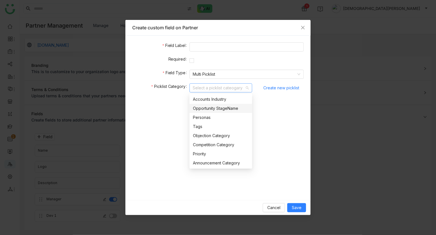
click at [206, 104] on nz-option-item "Opportunity StageName" at bounding box center [221, 108] width 63 height 9
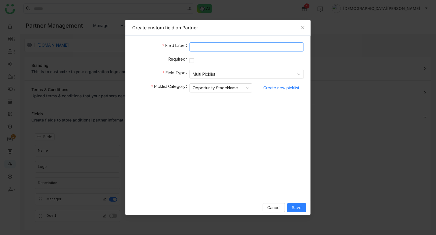
click at [199, 50] on input at bounding box center [247, 46] width 114 height 9
type input "**"
click at [303, 207] on button "Save" at bounding box center [296, 207] width 19 height 9
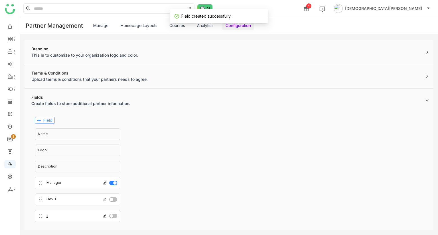
scroll to position [34, 0]
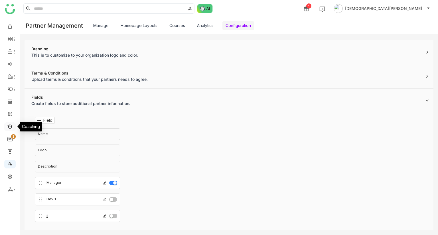
click at [10, 124] on link at bounding box center [9, 126] width 5 height 5
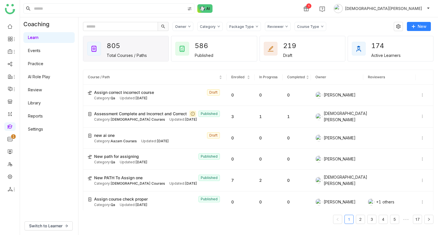
click at [43, 132] on link "Settings" at bounding box center [35, 129] width 15 height 5
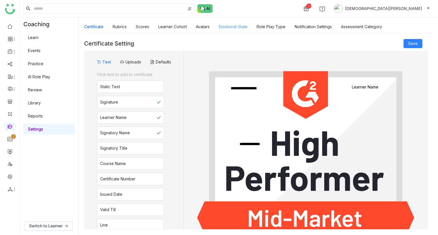
click at [235, 24] on link "Emotional State" at bounding box center [233, 26] width 29 height 5
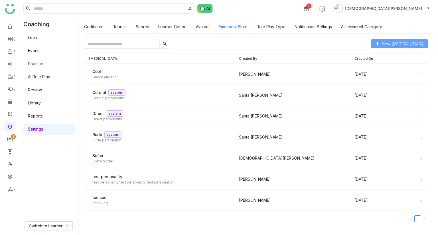
click at [384, 43] on span "New Personality Type" at bounding box center [403, 44] width 42 height 6
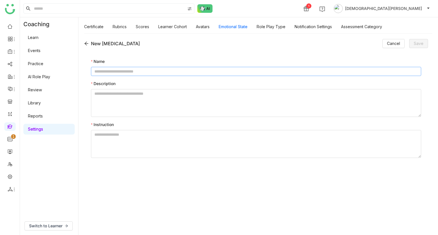
click at [184, 70] on input at bounding box center [256, 71] width 330 height 9
type input "**********"
click at [154, 103] on textarea "To enrich screen reader interactions, please activate Accessibility in Grammarl…" at bounding box center [256, 103] width 330 height 28
click at [157, 75] on input "**********" at bounding box center [256, 71] width 330 height 9
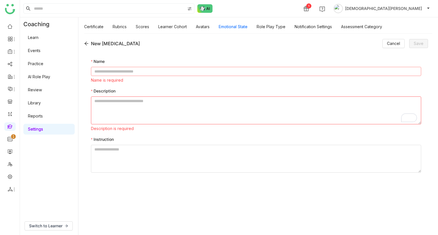
type input "*"
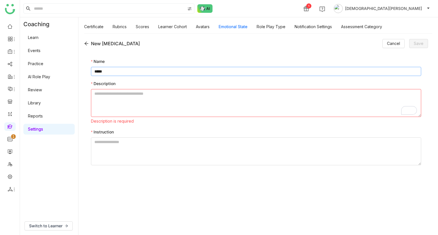
click at [99, 71] on input "*****" at bounding box center [256, 71] width 330 height 9
type input "******"
click at [106, 98] on textarea "To enrich screen reader interactions, please activate Accessibility in Grammarl…" at bounding box center [256, 103] width 330 height 28
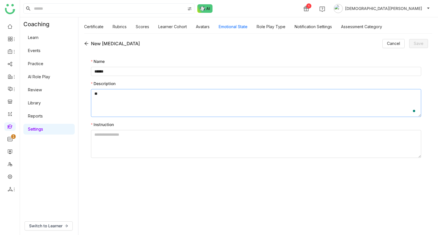
type textarea "*"
type textarea "**********"
click at [116, 140] on textarea "To enrich screen reader interactions, please activate Accessibility in Grammarl…" at bounding box center [256, 144] width 330 height 28
type textarea "*******"
click at [421, 41] on span "Save" at bounding box center [419, 43] width 10 height 6
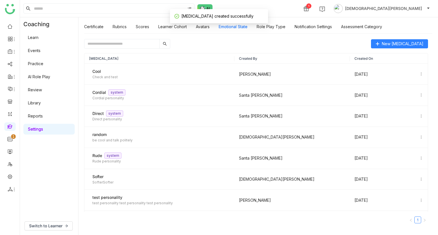
click at [127, 42] on input "text" at bounding box center [121, 43] width 75 height 9
click at [205, 27] on link "Avatars" at bounding box center [203, 26] width 14 height 5
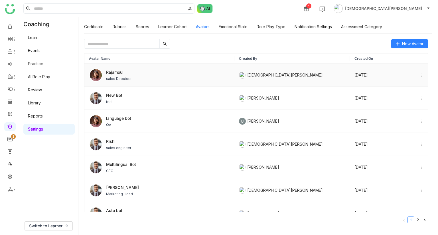
click at [140, 77] on div "Rajamouli sales Directors" at bounding box center [159, 75] width 141 height 14
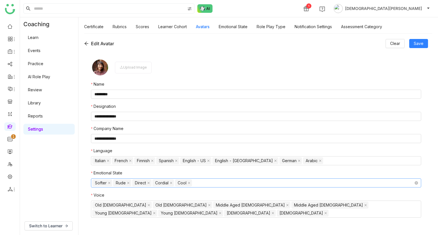
click at [219, 185] on nz-select-top-control "Softer Rude Direct Cordial Cool" at bounding box center [256, 183] width 330 height 9
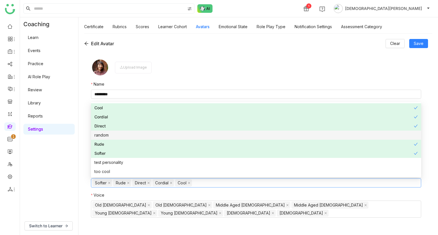
click at [149, 135] on div "random" at bounding box center [255, 135] width 323 height 6
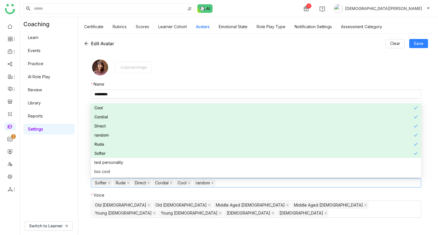
click at [421, 38] on div "**********" at bounding box center [257, 134] width 359 height 202
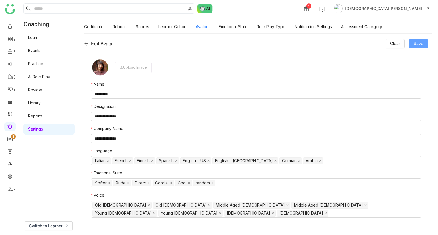
click at [421, 44] on span "Save" at bounding box center [419, 43] width 10 height 6
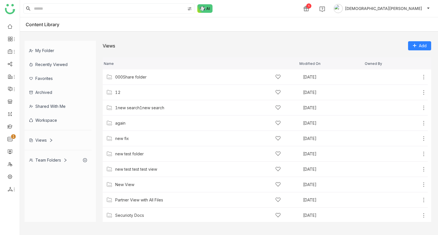
click at [168, 25] on div "Content Library" at bounding box center [229, 24] width 418 height 14
click at [203, 9] on img at bounding box center [204, 8] width 15 height 9
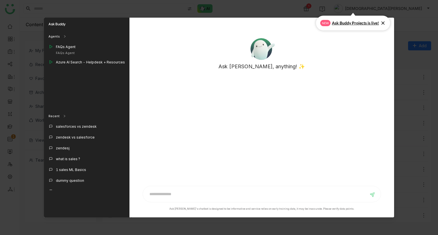
click at [356, 21] on span "Ask Buddy Projects is live!" at bounding box center [355, 23] width 47 height 6
click at [386, 27] on icon "Close" at bounding box center [386, 25] width 5 height 5
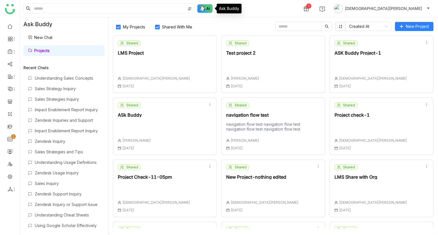
click at [206, 6] on img at bounding box center [204, 8] width 15 height 9
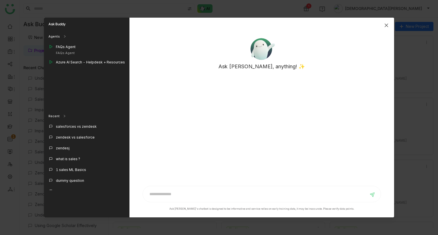
drag, startPoint x: 386, startPoint y: 23, endPoint x: 145, endPoint y: 84, distance: 248.1
click at [145, 84] on div "Ask Buddy Agents FAQs Agent FAQs Agent Azure AI Search - Helpdesk + Resources R…" at bounding box center [219, 118] width 350 height 200
click at [389, 28] on span "Close" at bounding box center [385, 25] width 15 height 15
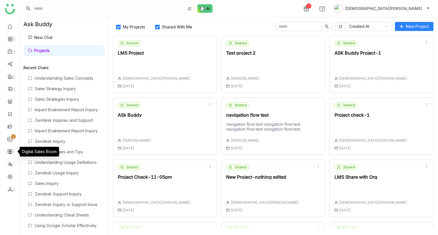
click at [10, 154] on link at bounding box center [9, 151] width 5 height 5
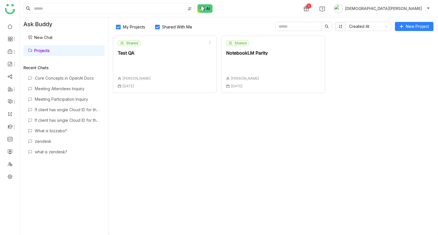
click at [144, 58] on div "Shared Test QA [PERSON_NAME] [DATE]" at bounding box center [134, 64] width 33 height 48
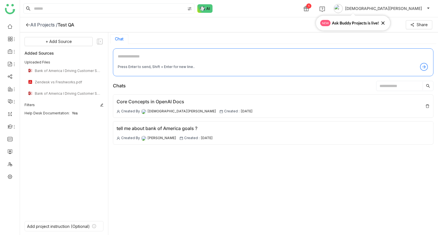
click at [36, 24] on div "All Projects /" at bounding box center [43, 25] width 27 height 6
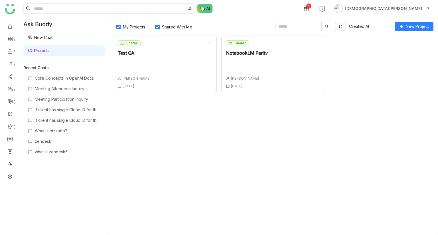
click at [162, 24] on label "Shared With Me" at bounding box center [175, 26] width 46 height 9
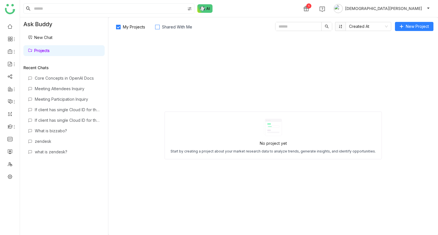
click at [158, 24] on label "Shared With Me" at bounding box center [175, 26] width 46 height 9
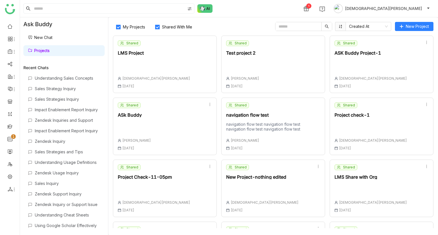
click at [43, 38] on link "New Chat" at bounding box center [40, 37] width 25 height 5
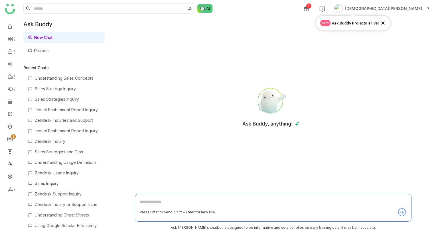
click at [172, 203] on textarea at bounding box center [273, 203] width 267 height 9
type textarea "*****"
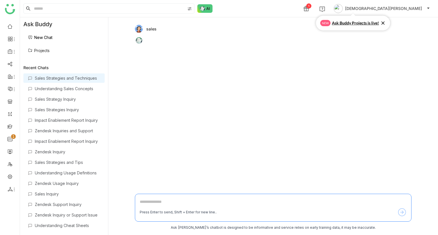
click at [384, 24] on icon at bounding box center [383, 23] width 6 height 6
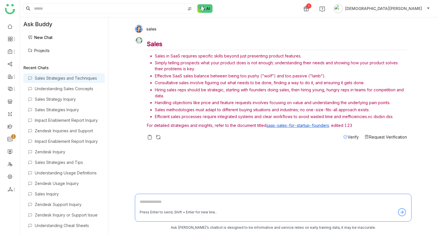
click at [344, 135] on icon at bounding box center [345, 137] width 5 height 5
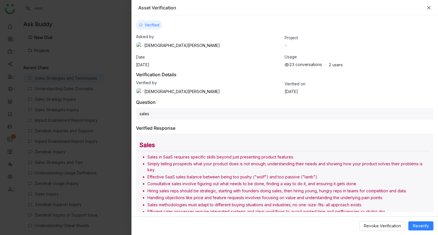
click at [427, 8] on icon "Close" at bounding box center [428, 7] width 5 height 5
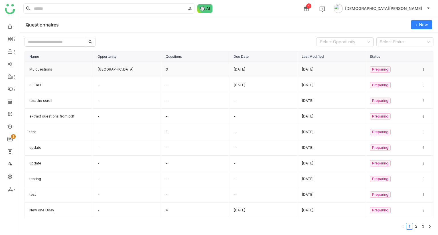
click at [67, 71] on td "ML questions" at bounding box center [59, 70] width 68 height 16
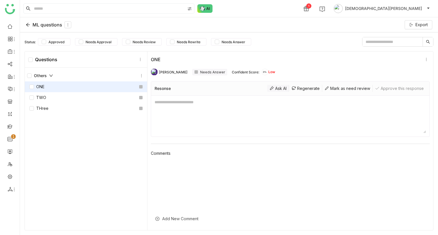
click at [276, 87] on div "Ask AI" at bounding box center [278, 88] width 22 height 7
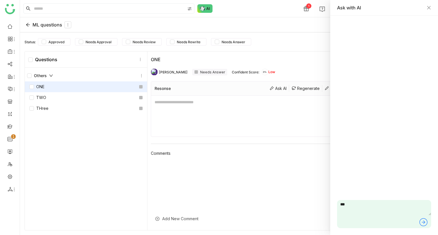
click at [348, 201] on textarea "***" at bounding box center [384, 207] width 94 height 15
type textarea "*"
type textarea "*****"
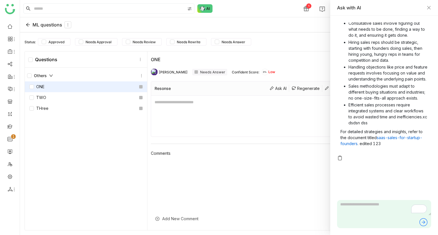
scroll to position [117, 0]
